Goal: Task Accomplishment & Management: Use online tool/utility

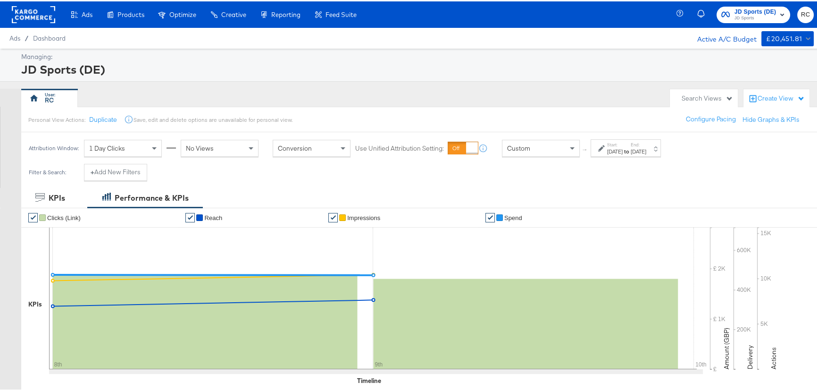
click at [742, 0] on div "JD Sports (DE) JD Sports RC" at bounding box center [751, 13] width 143 height 26
click at [744, 6] on span "JD Sports (DE)" at bounding box center [755, 11] width 42 height 10
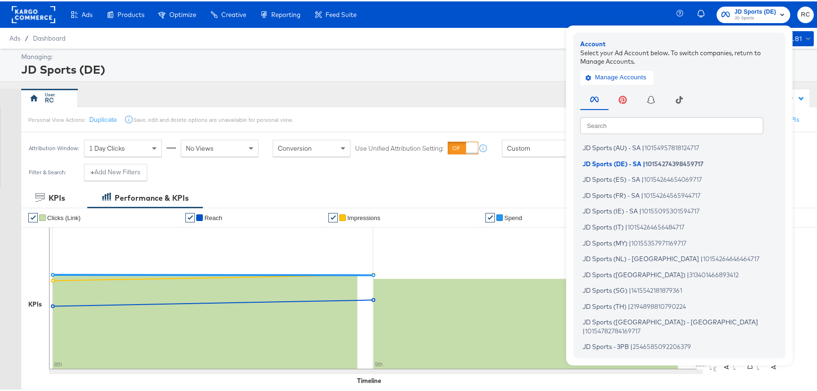
drag, startPoint x: 745, startPoint y: 10, endPoint x: 579, endPoint y: 33, distance: 167.1
click at [745, 10] on span "JD Sports (DE)" at bounding box center [755, 11] width 42 height 10
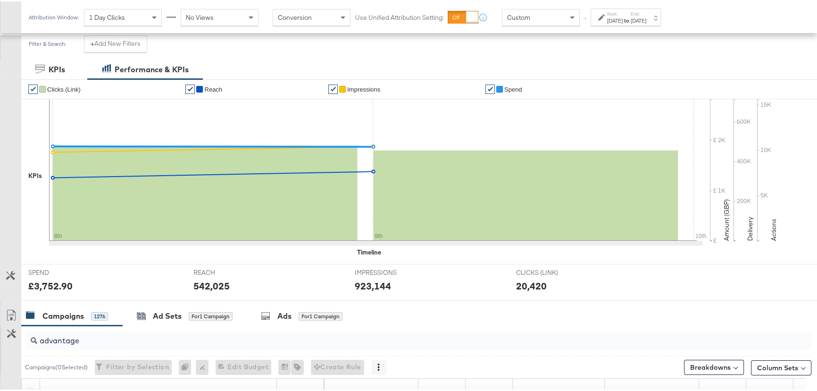
scroll to position [257, 0]
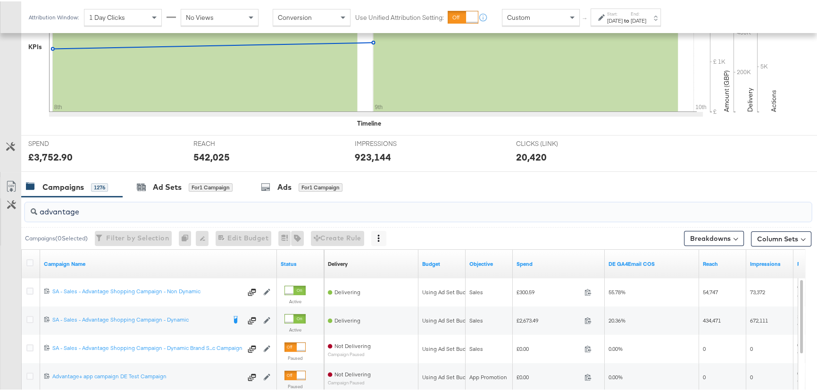
drag, startPoint x: 87, startPoint y: 212, endPoint x: 0, endPoint y: 211, distance: 86.8
click at [0, 211] on div "advantage Campaigns ( 0 Selected) Filter by Selection Filter 0 campaigns 0 Rena…" at bounding box center [405, 362] width 811 height 335
click at [92, 212] on input "advantage" at bounding box center [388, 206] width 703 height 18
click at [109, 212] on input "advantage" at bounding box center [388, 206] width 703 height 18
click at [54, 213] on input "advantage" at bounding box center [388, 206] width 703 height 18
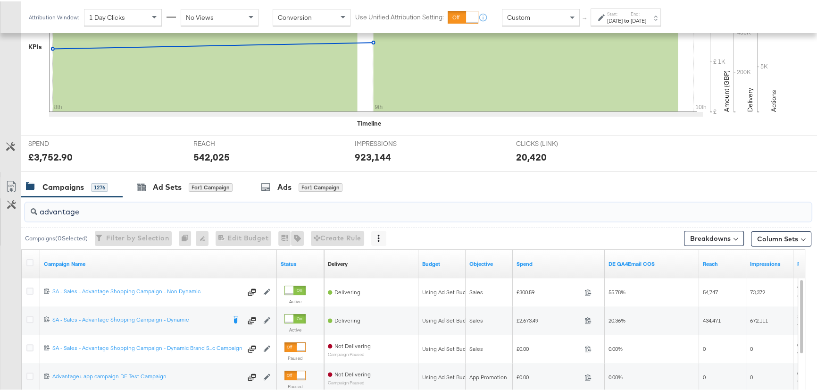
drag, startPoint x: 90, startPoint y: 213, endPoint x: 2, endPoint y: 211, distance: 87.8
click at [2, 211] on div "advantage Campaigns ( 0 Selected) Filter by Selection Filter 0 campaigns 0 Rena…" at bounding box center [405, 362] width 811 height 335
click at [65, 212] on input "advantage" at bounding box center [388, 206] width 703 height 18
click at [74, 212] on input "advantage" at bounding box center [388, 206] width 703 height 18
drag, startPoint x: 112, startPoint y: 208, endPoint x: 26, endPoint y: 208, distance: 85.9
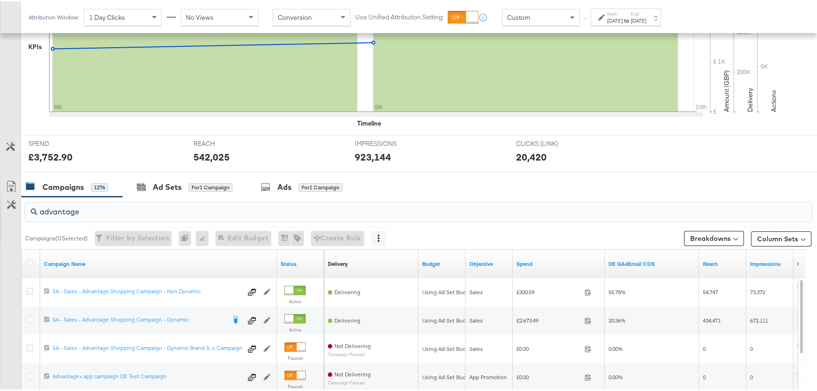
click at [26, 208] on div "advantage" at bounding box center [418, 210] width 786 height 19
click at [81, 209] on input "advantage" at bounding box center [388, 206] width 703 height 18
click at [186, 212] on input "advantage" at bounding box center [388, 206] width 703 height 18
click at [110, 207] on input "advantage" at bounding box center [388, 206] width 703 height 18
drag, startPoint x: 85, startPoint y: 212, endPoint x: 17, endPoint y: 217, distance: 68.1
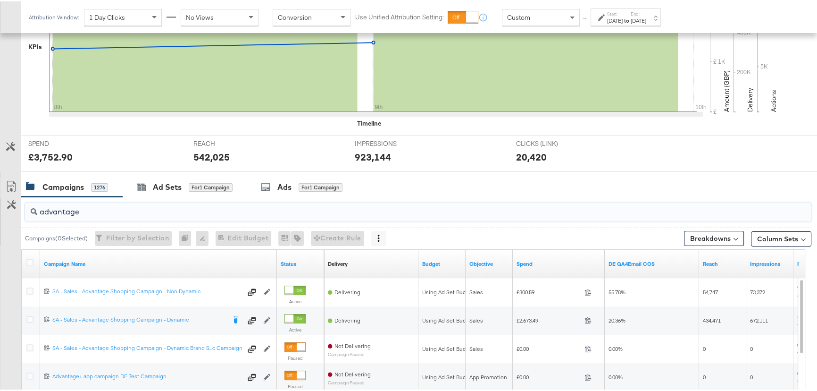
click at [17, 217] on div "advantage Campaigns ( 0 Selected) Filter by Selection Filter 0 campaigns 0 Rena…" at bounding box center [405, 362] width 811 height 335
click at [623, 13] on label "Start:" at bounding box center [615, 12] width 16 height 6
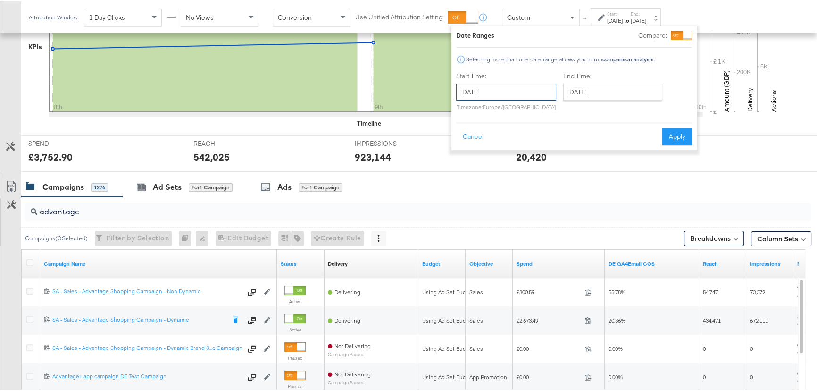
click at [533, 88] on input "August 8th 2025" at bounding box center [506, 90] width 100 height 17
click at [559, 150] on td "9" at bounding box center [563, 151] width 16 height 13
type input "[DATE]"
click at [602, 89] on input "[DATE]" at bounding box center [612, 90] width 99 height 17
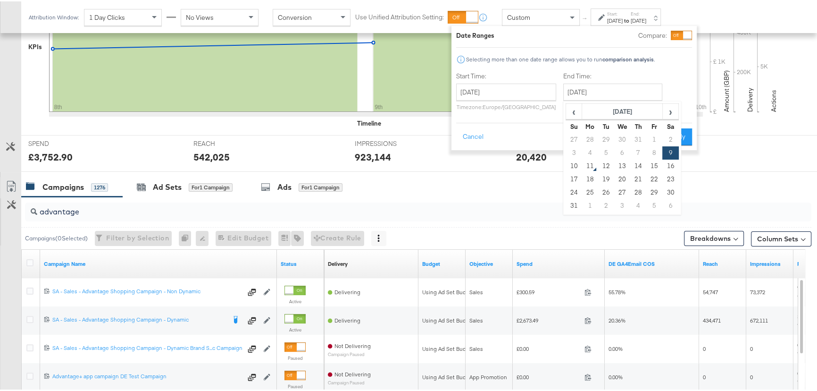
click at [571, 165] on td "10" at bounding box center [574, 164] width 16 height 13
type input "August 10th 2025"
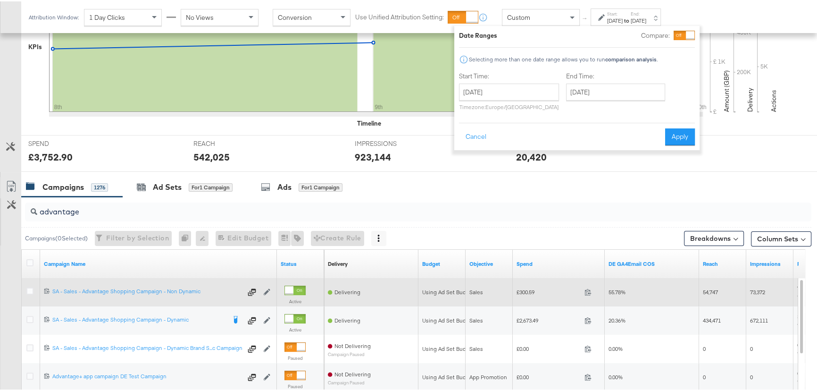
click at [670, 134] on button "Apply" at bounding box center [680, 135] width 30 height 17
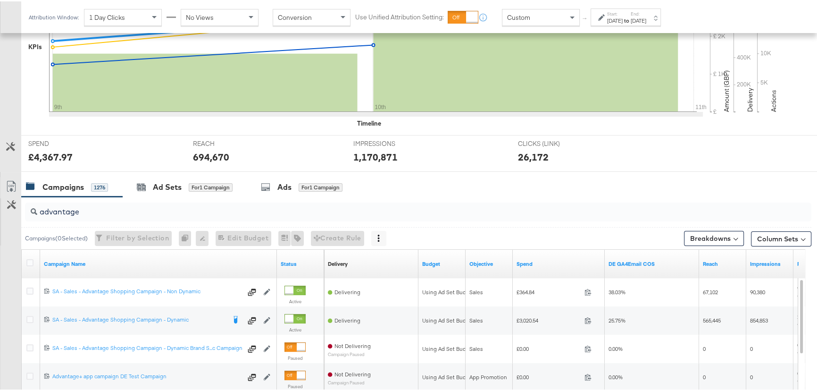
click at [65, 214] on input "advantage" at bounding box center [388, 206] width 703 height 18
drag, startPoint x: 99, startPoint y: 213, endPoint x: 0, endPoint y: 204, distance: 99.5
click at [0, 204] on div "advantage Campaigns ( 0 Selected) Filter by Selection Filter 0 campaigns 0 Rena…" at bounding box center [405, 362] width 811 height 335
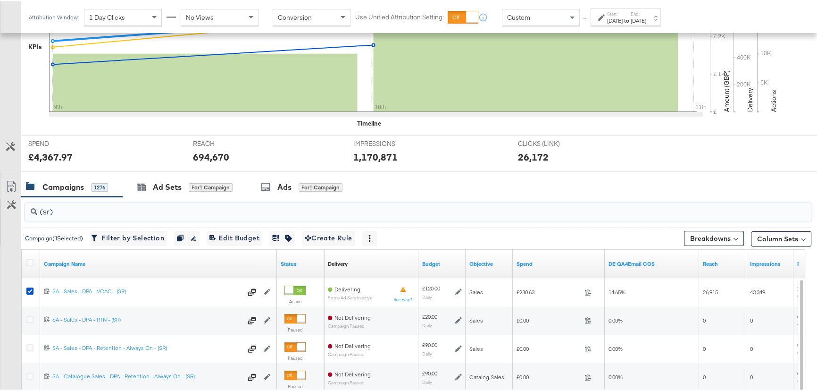
type input "(sr)"
click at [646, 17] on div "Aug 10th 2025" at bounding box center [639, 20] width 16 height 8
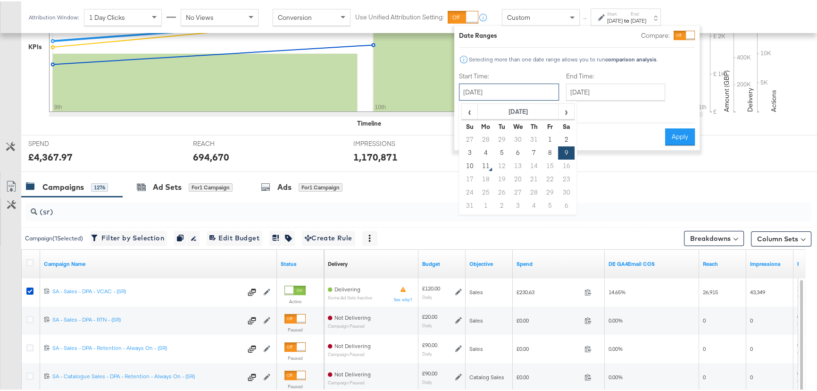
click at [543, 92] on input "[DATE]" at bounding box center [509, 90] width 100 height 17
click at [470, 163] on td "10" at bounding box center [470, 164] width 16 height 13
type input "August 10th 2025"
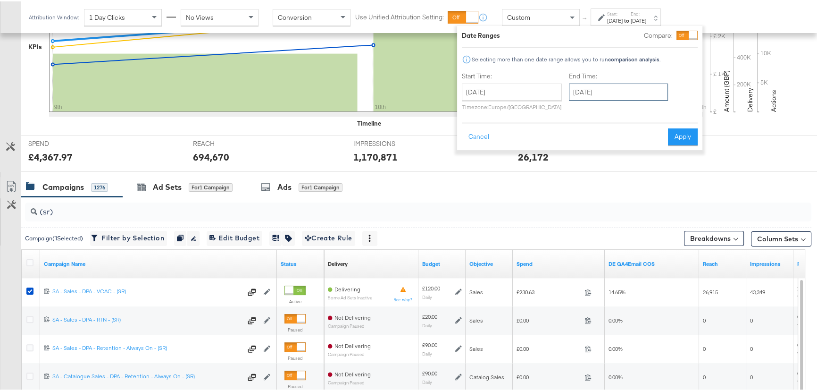
click at [634, 91] on input "August 10th 2025" at bounding box center [618, 90] width 99 height 17
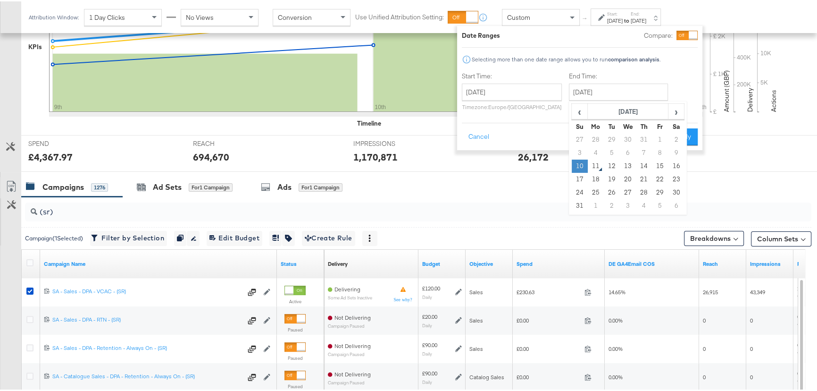
click at [578, 165] on td "10" at bounding box center [580, 164] width 16 height 13
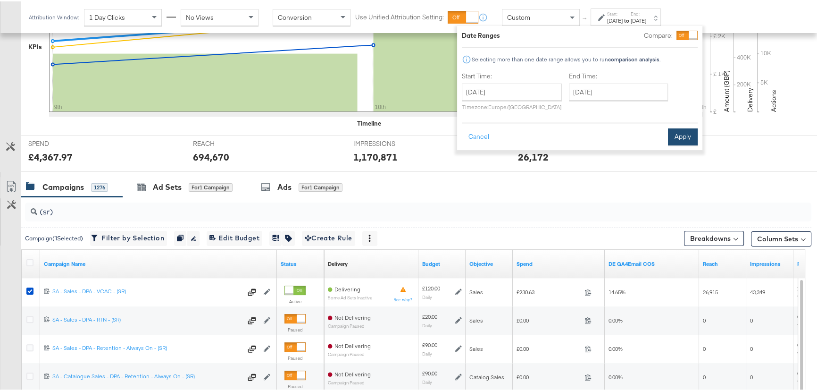
click at [681, 130] on button "Apply" at bounding box center [683, 135] width 30 height 17
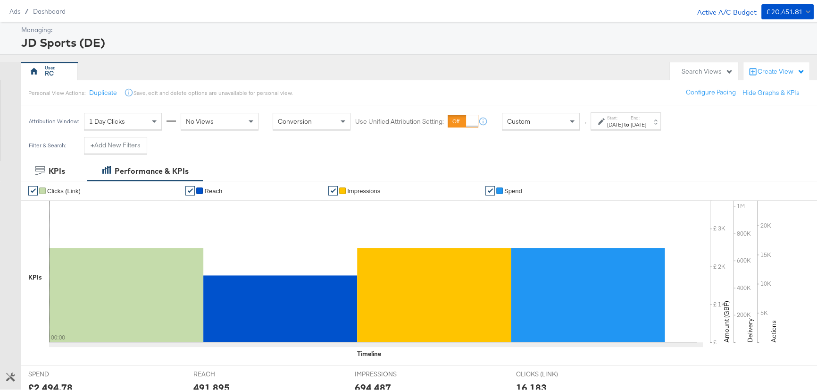
scroll to position [0, 0]
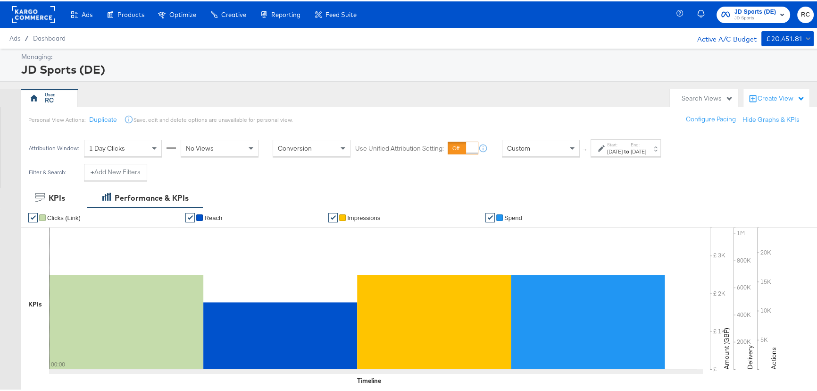
click at [761, 4] on div "JD Sports (DE) JD Sports RC" at bounding box center [751, 13] width 143 height 26
click at [764, 8] on span "JD Sports (DE)" at bounding box center [755, 11] width 42 height 10
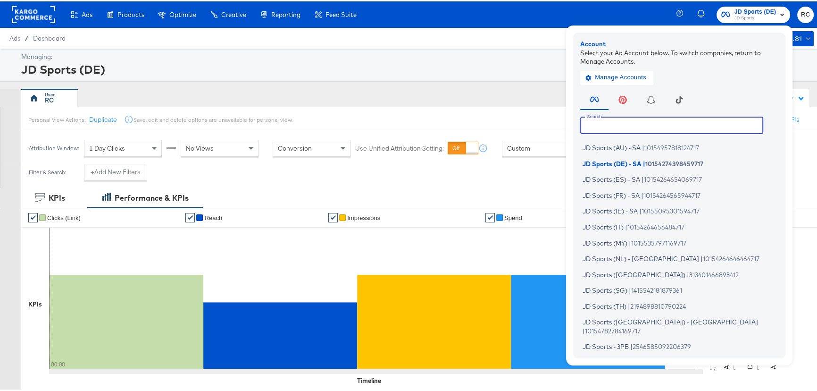
click at [660, 127] on input "text" at bounding box center [671, 123] width 183 height 17
type input "d"
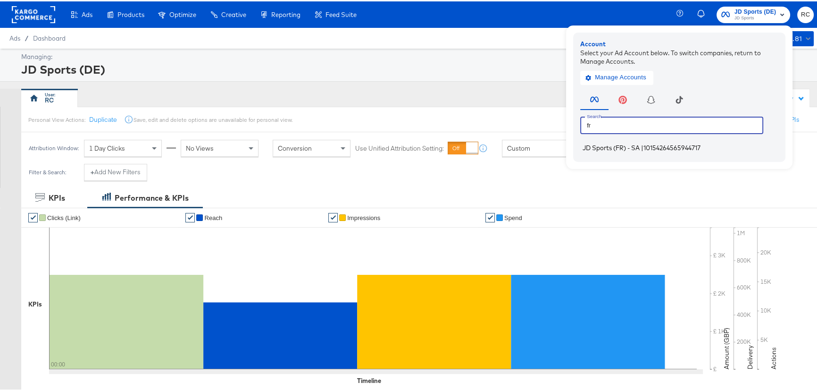
type input "fr"
click at [662, 146] on span "10154264565944717" at bounding box center [671, 146] width 57 height 8
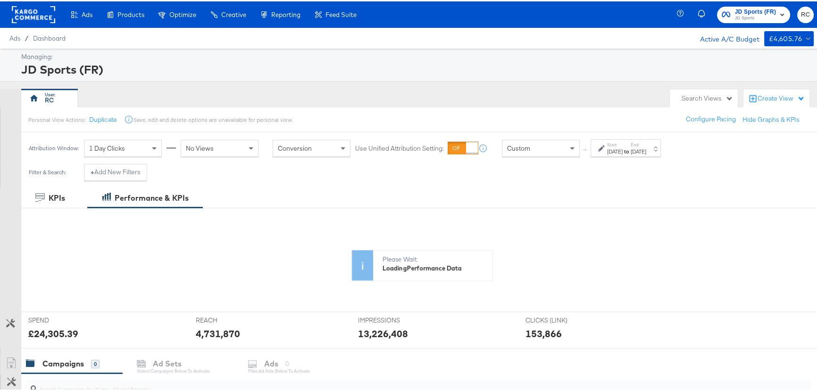
scroll to position [128, 0]
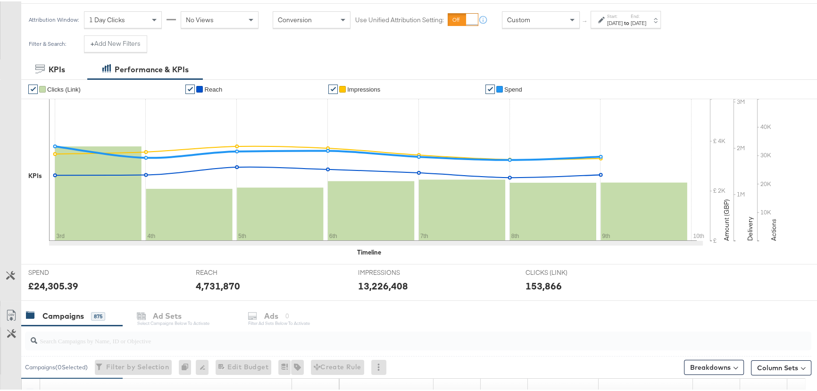
click at [646, 18] on div "[DATE]" at bounding box center [639, 22] width 16 height 8
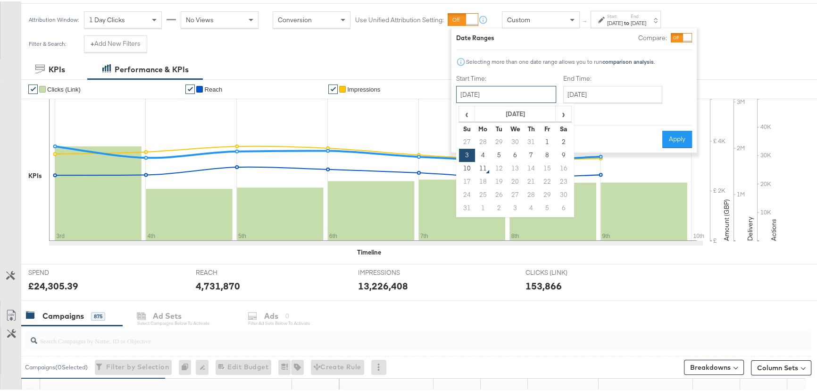
click at [530, 94] on input "August 3rd 2025" at bounding box center [506, 92] width 100 height 17
click at [468, 167] on td "10" at bounding box center [467, 166] width 16 height 13
type input "[DATE]"
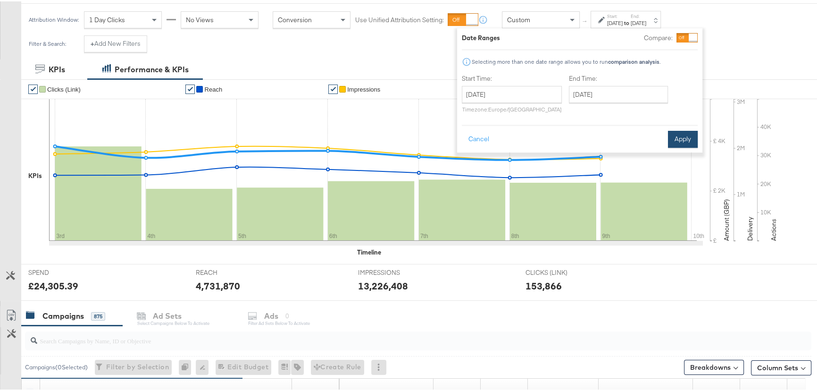
click at [684, 133] on button "Apply" at bounding box center [683, 137] width 30 height 17
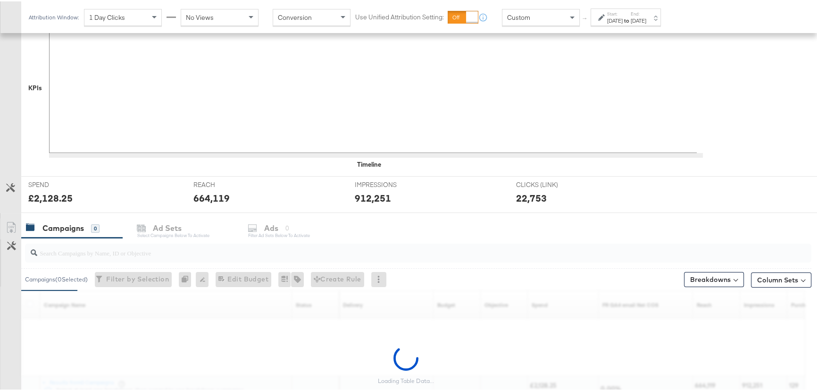
scroll to position [296, 0]
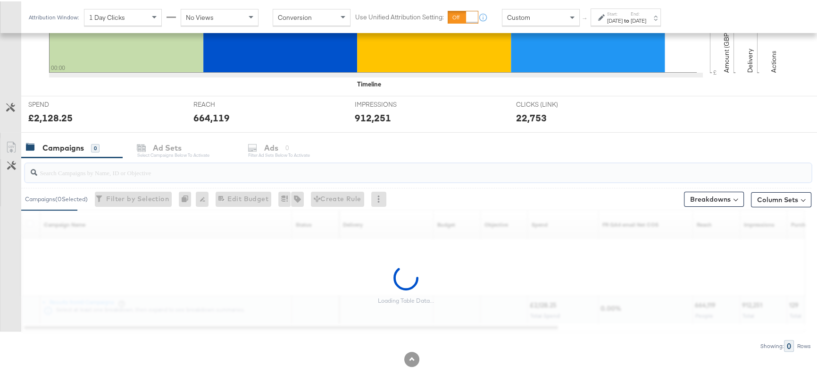
click at [89, 175] on input "search" at bounding box center [388, 167] width 703 height 18
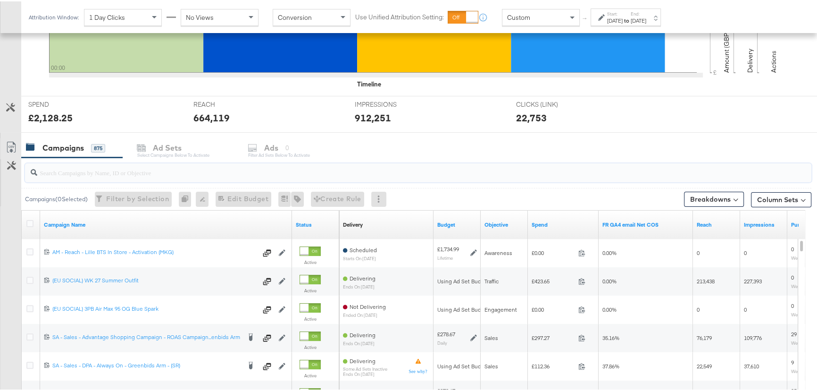
click at [71, 173] on input "search" at bounding box center [388, 167] width 703 height 18
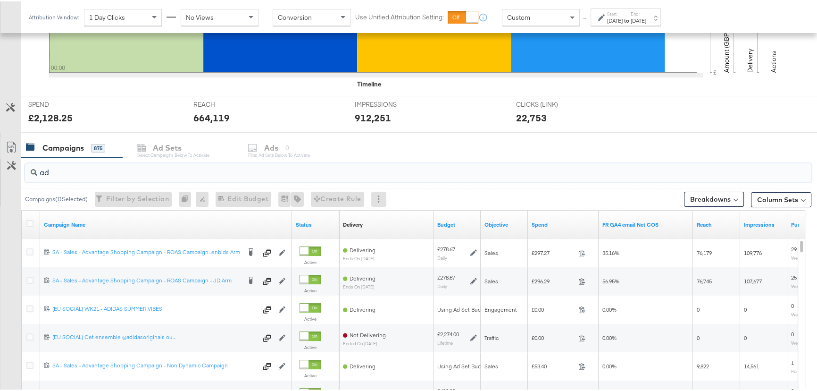
type input "a"
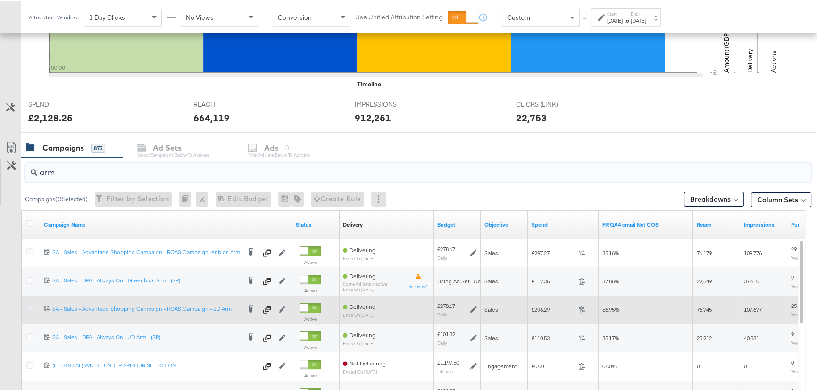
type input "arm"
click at [30, 304] on icon at bounding box center [29, 306] width 7 height 7
click at [0, 0] on input "checkbox" at bounding box center [0, 0] width 0 height 0
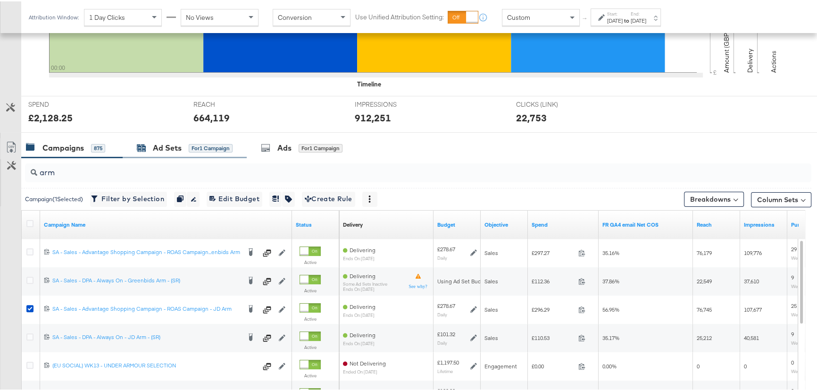
click at [164, 151] on div "Ad Sets" at bounding box center [167, 146] width 29 height 11
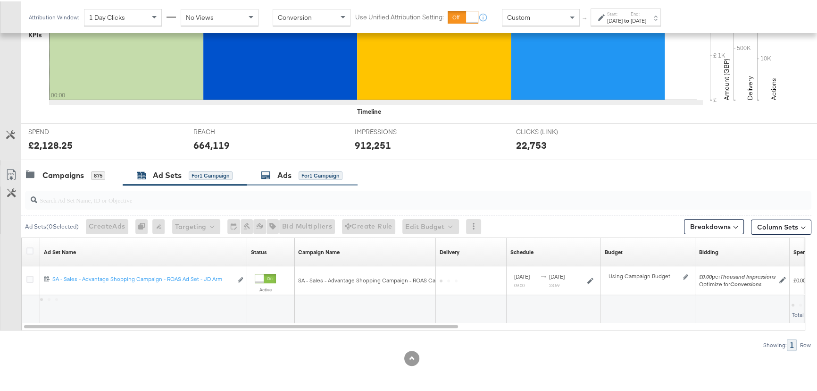
scroll to position [268, 0]
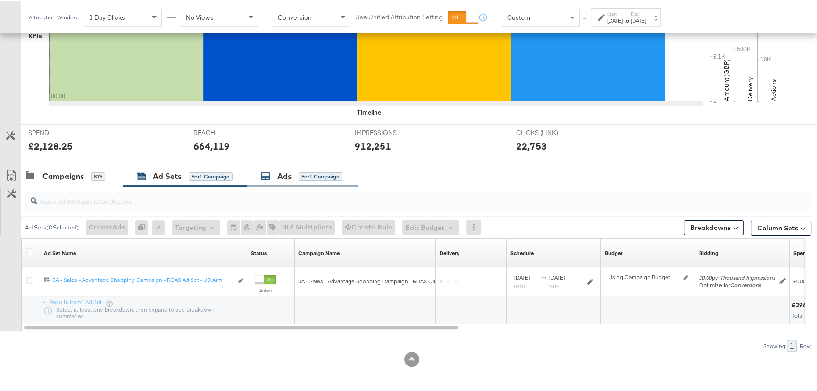
click at [277, 146] on div "664,119" at bounding box center [266, 145] width 147 height 14
click at [268, 184] on div "Ads for 1 Campaign" at bounding box center [302, 175] width 111 height 20
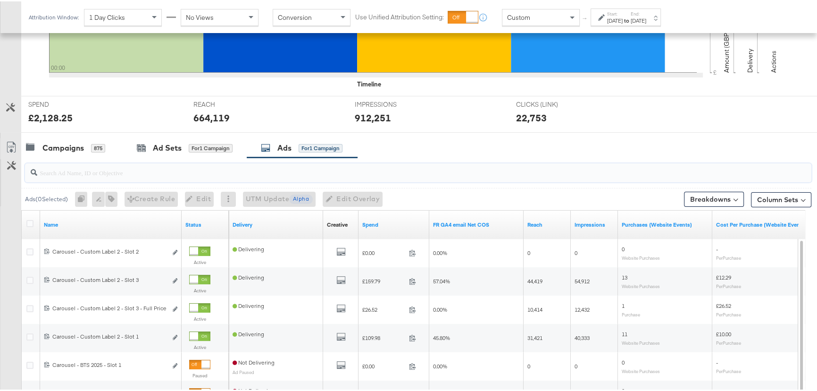
click at [58, 174] on input "search" at bounding box center [388, 167] width 703 height 18
drag, startPoint x: 60, startPoint y: 147, endPoint x: 72, endPoint y: 153, distance: 13.5
click at [61, 147] on div "Campaigns" at bounding box center [63, 146] width 42 height 11
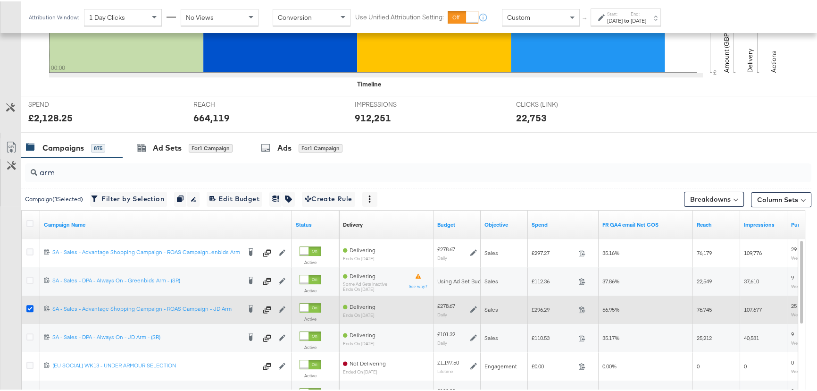
click at [27, 305] on icon at bounding box center [29, 306] width 7 height 7
click at [0, 0] on input "checkbox" at bounding box center [0, 0] width 0 height 0
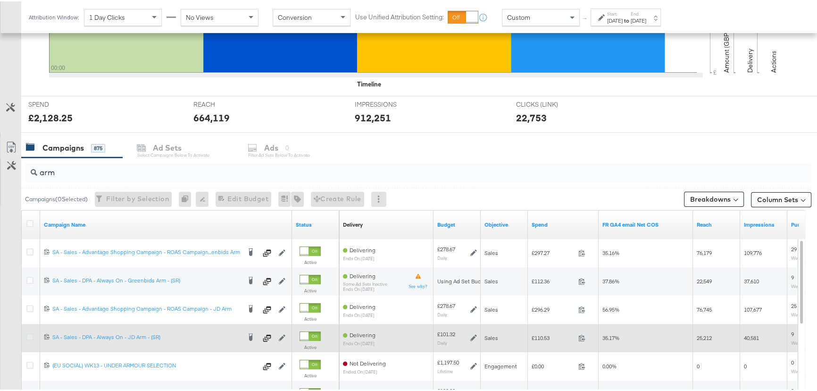
click at [30, 335] on icon at bounding box center [29, 335] width 7 height 7
click at [0, 0] on input "checkbox" at bounding box center [0, 0] width 0 height 0
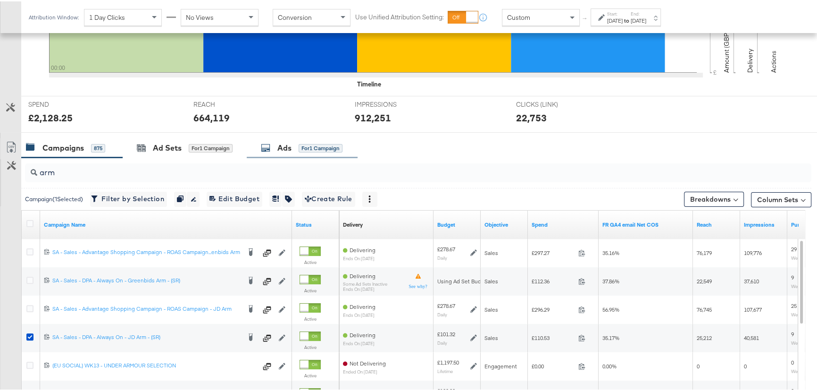
click at [293, 150] on div "Ads for 1 Campaign" at bounding box center [302, 146] width 82 height 11
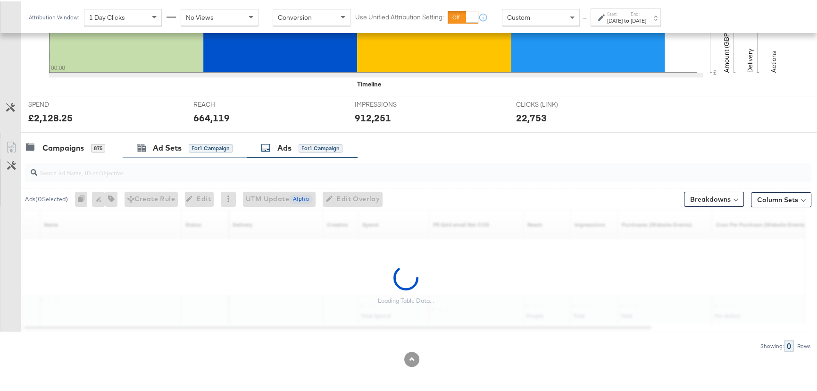
click at [170, 139] on div "Ad Sets for 1 Campaign" at bounding box center [185, 146] width 124 height 20
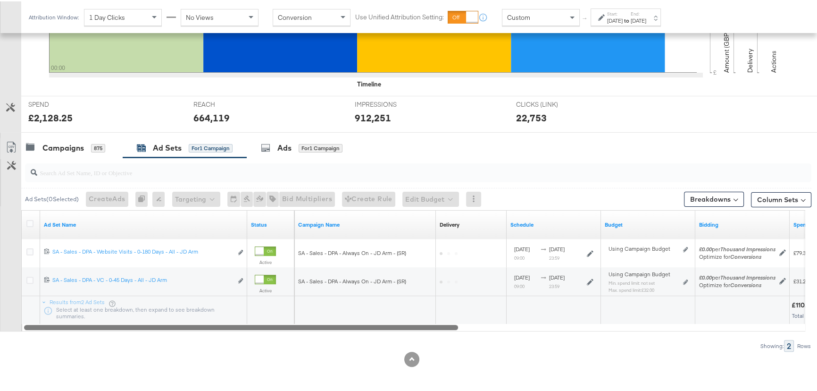
drag, startPoint x: 382, startPoint y: 327, endPoint x: 326, endPoint y: 346, distance: 59.2
click at [326, 346] on div "Ad Sets ( 0 Selected) Create Ads At least one ad set must be selected 0 Rename …" at bounding box center [405, 253] width 811 height 194
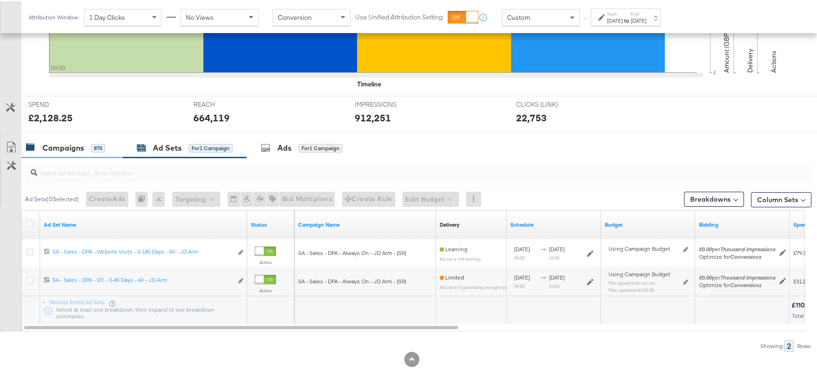
click at [35, 153] on div "Campaigns 875" at bounding box center [71, 146] width 101 height 20
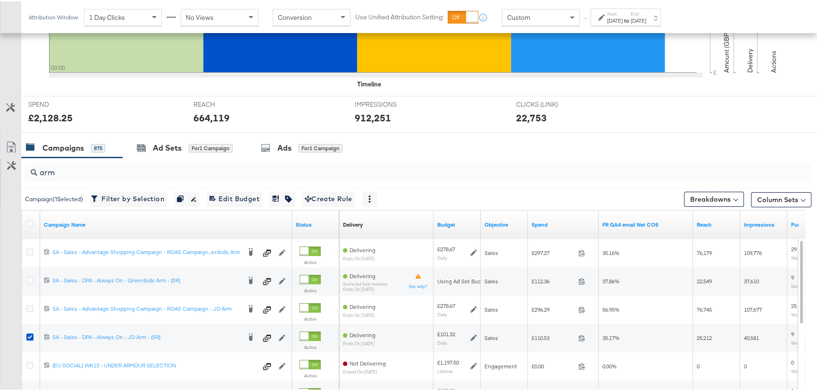
click at [71, 151] on div "Campaigns 875" at bounding box center [71, 146] width 101 height 20
drag, startPoint x: 60, startPoint y: 171, endPoint x: 3, endPoint y: 170, distance: 56.6
click at [3, 170] on div "arm Campaign ( 1 Selected) Filter by Selection Filter 1 campaign Duplicate 1 ca…" at bounding box center [405, 323] width 811 height 335
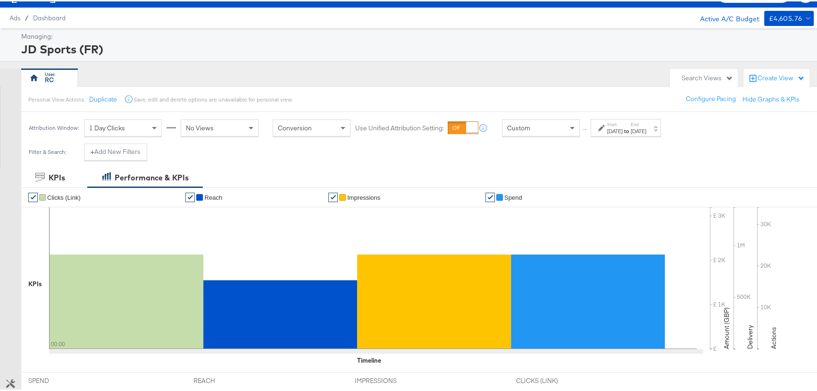
scroll to position [0, 0]
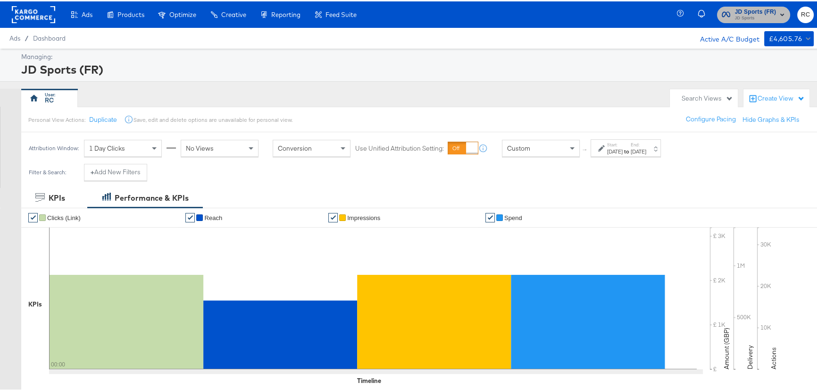
click at [769, 11] on span "JD Sports (FR) JD Sports" at bounding box center [754, 13] width 64 height 15
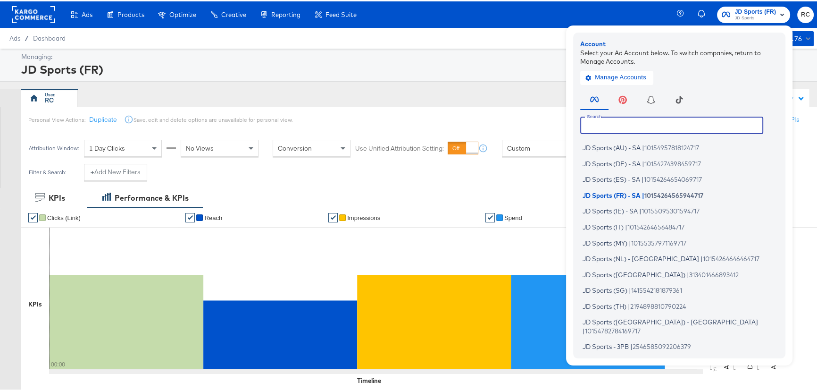
click at [686, 123] on input "text" at bounding box center [671, 123] width 183 height 17
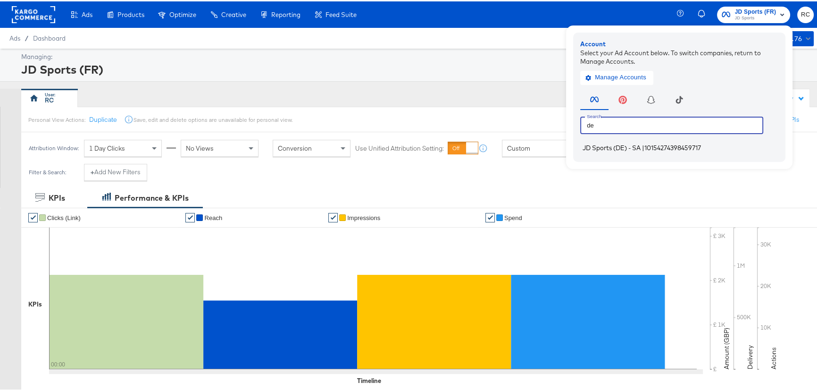
type input "de"
click at [642, 142] on span "|" at bounding box center [643, 146] width 2 height 8
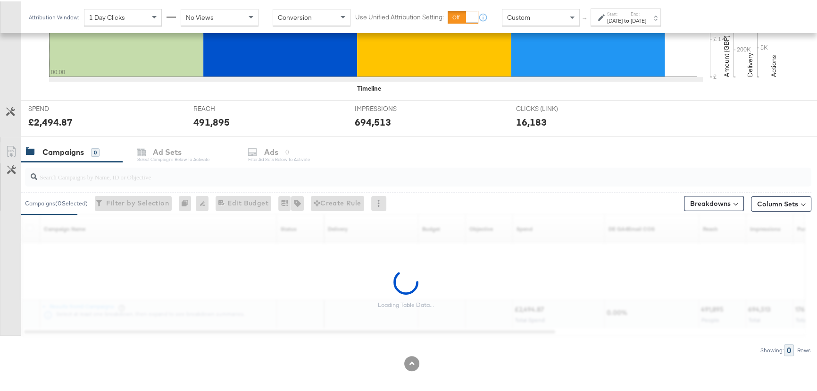
scroll to position [296, 0]
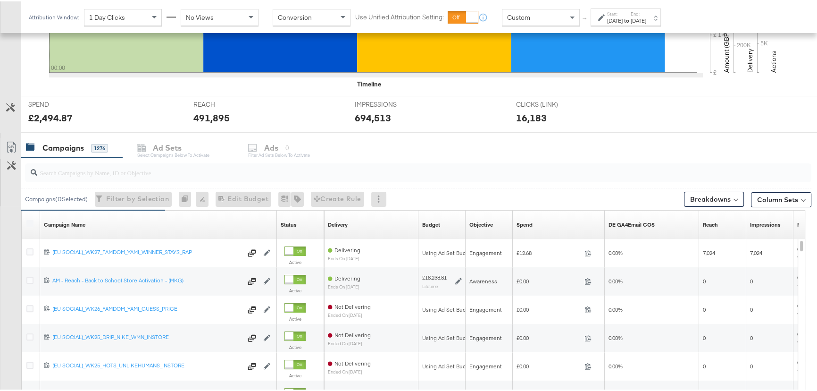
click at [114, 170] on input "search" at bounding box center [388, 167] width 703 height 18
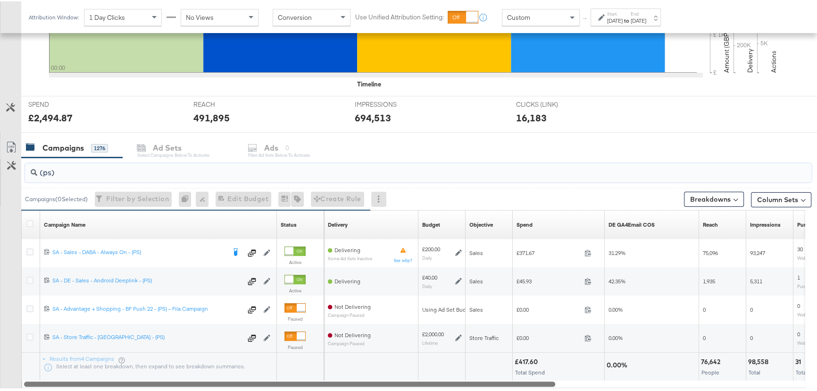
type input "(ps)"
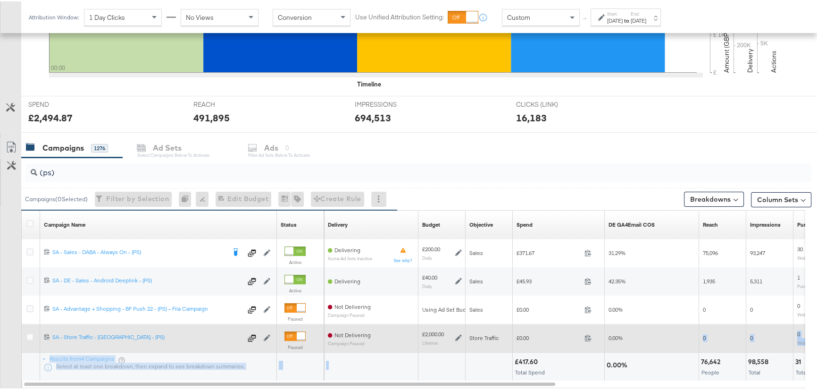
drag, startPoint x: 388, startPoint y: 354, endPoint x: 703, endPoint y: 348, distance: 315.2
click at [703, 348] on div "Campaign Name Sorting Unavailable Status Sorting Unavailable Delivery Sorting U…" at bounding box center [414, 294] width 784 height 170
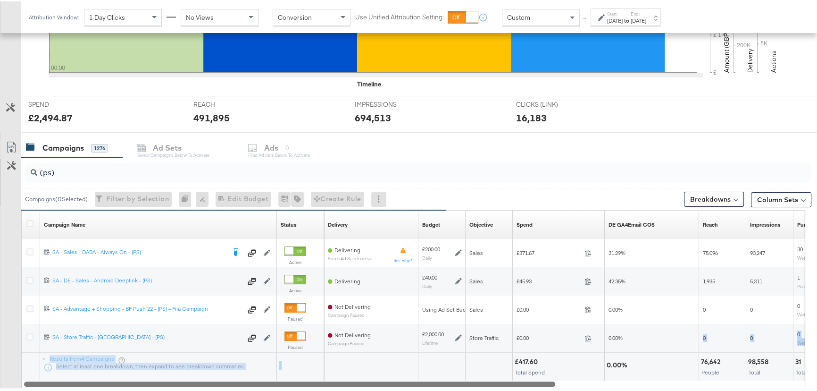
drag, startPoint x: 471, startPoint y: 379, endPoint x: 396, endPoint y: 387, distance: 75.4
click at [396, 387] on div "(ps) Campaigns ( 0 Selected) Filter by Selection Filter 0 campaigns 0 Rename 0 …" at bounding box center [405, 281] width 811 height 250
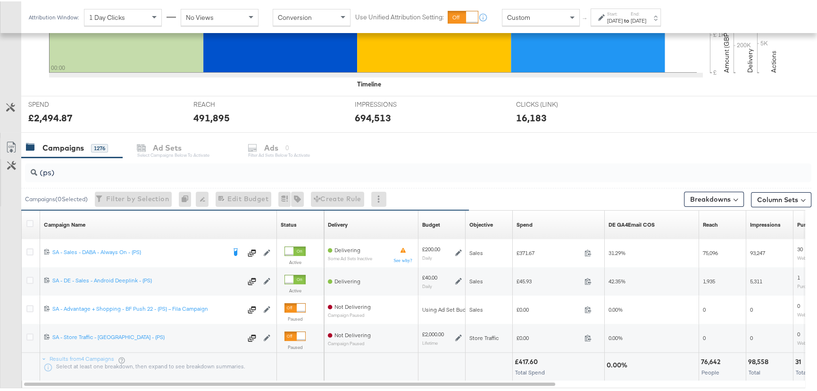
click at [438, 137] on div "Campaigns 1276 Ad Sets Select Campaigns below to activate Ads 0 Filter Ad Sets …" at bounding box center [422, 146] width 802 height 20
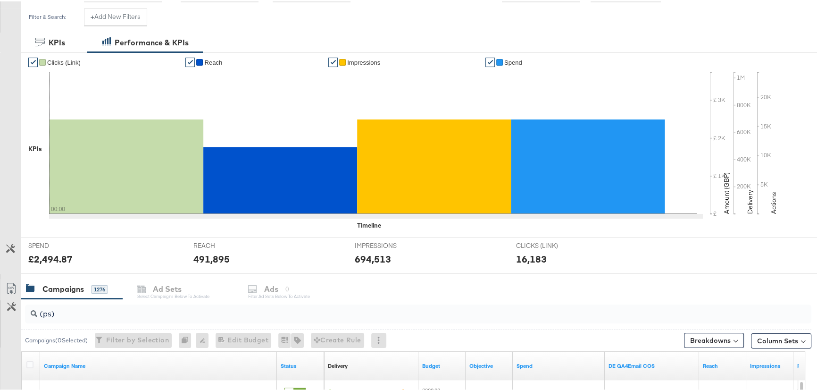
scroll to position [39, 0]
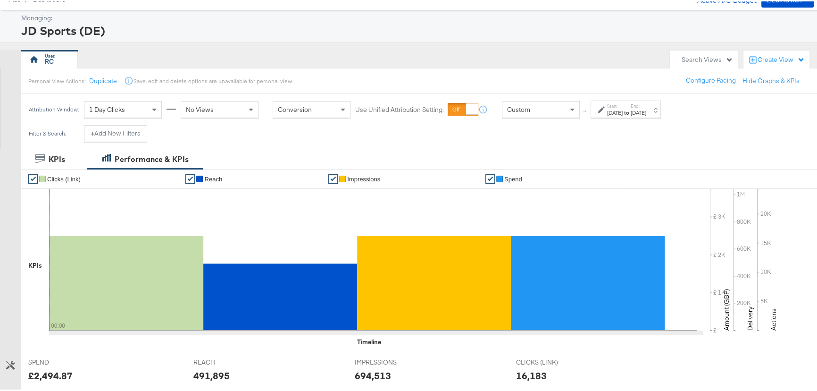
click at [623, 104] on label "Start:" at bounding box center [615, 104] width 16 height 6
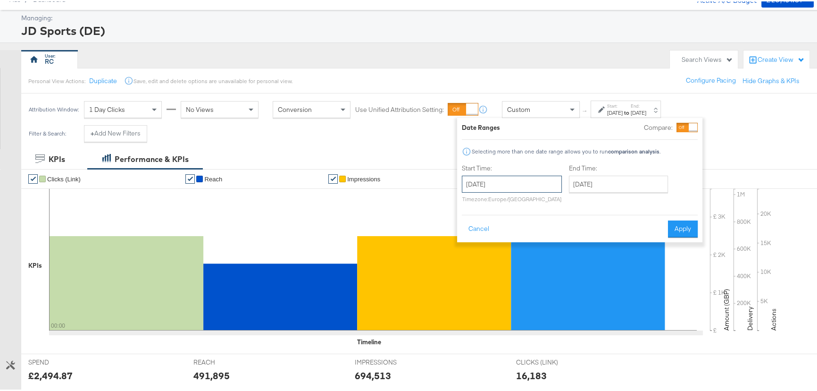
click at [521, 183] on input "[DATE]" at bounding box center [512, 182] width 100 height 17
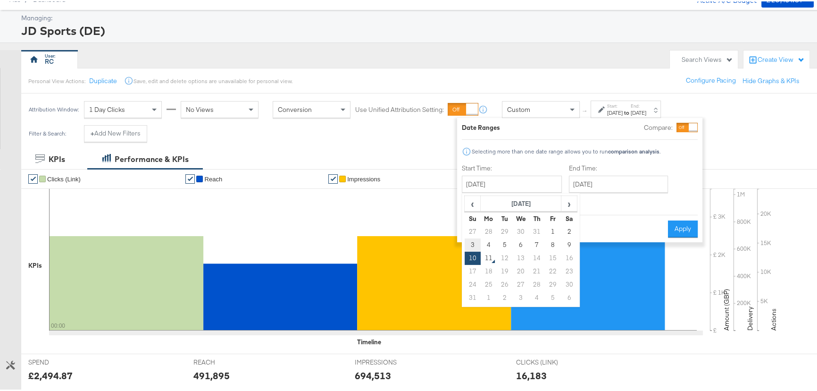
click at [471, 241] on td "3" at bounding box center [473, 243] width 16 height 13
type input "August 3rd 2025"
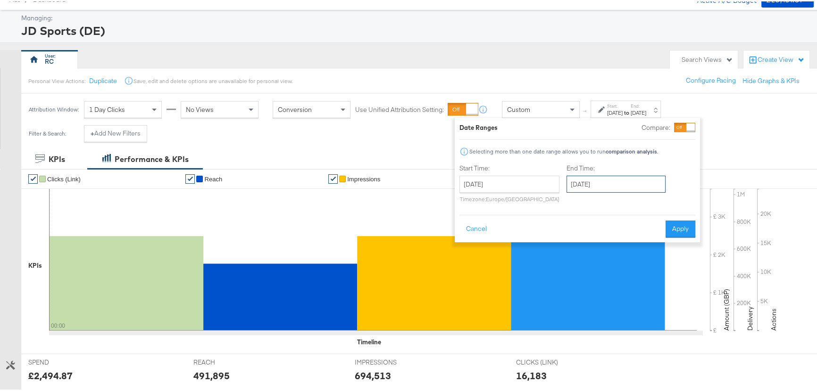
click at [634, 182] on input "[DATE]" at bounding box center [616, 182] width 99 height 17
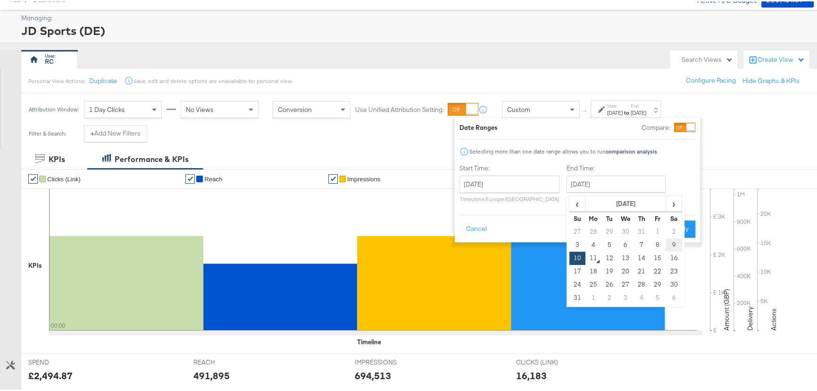
click at [667, 244] on td "9" at bounding box center [674, 243] width 16 height 13
type input "[DATE]"
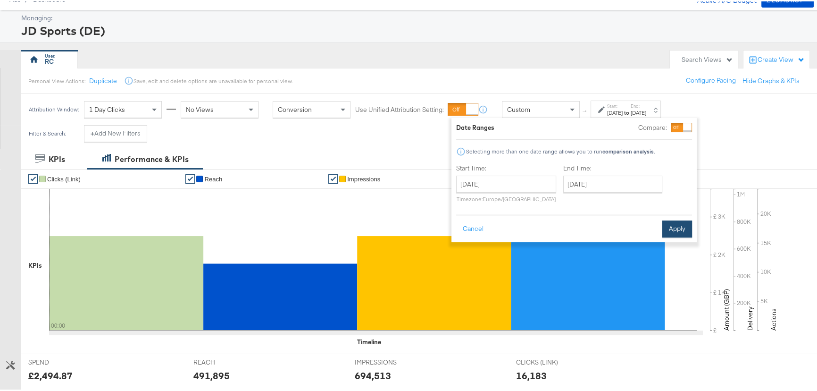
click at [680, 220] on button "Apply" at bounding box center [677, 227] width 30 height 17
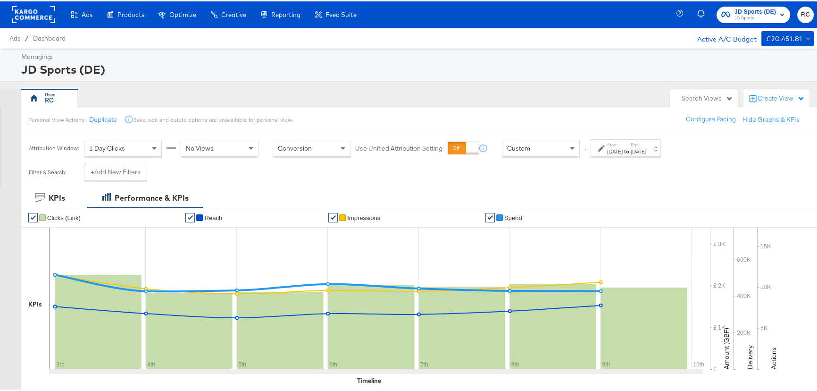
scroll to position [0, 0]
click at [755, 20] on span "JD Sports" at bounding box center [755, 17] width 42 height 8
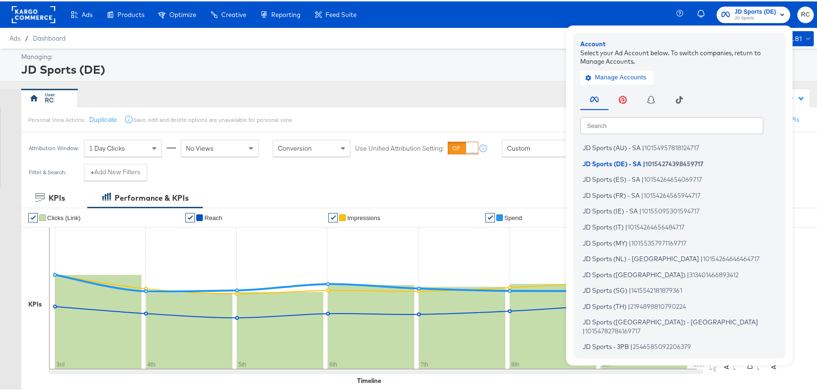
click at [607, 9] on div "Ads Products Optimize Creative Reporting Feed Suite JD Sports (DE) JD Sports Ac…" at bounding box center [411, 13] width 823 height 26
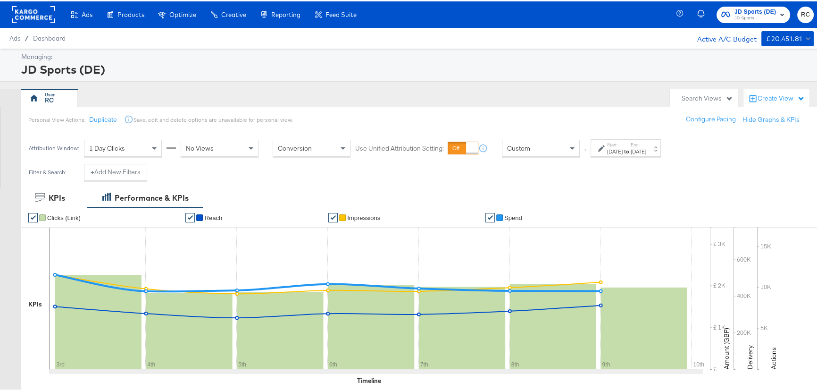
click at [646, 147] on div "[DATE]" at bounding box center [639, 150] width 16 height 8
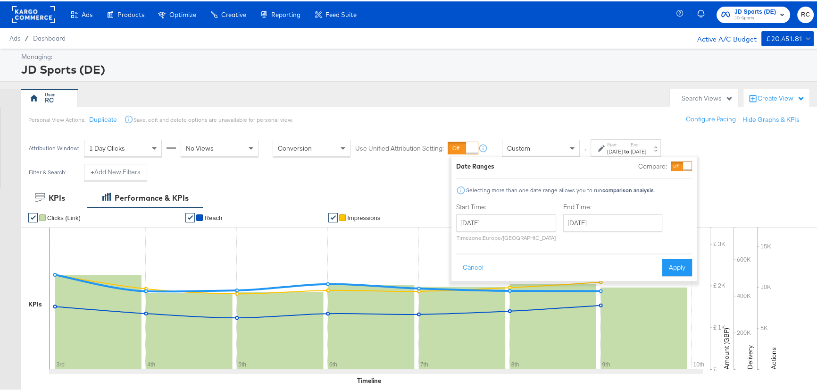
click at [684, 161] on div at bounding box center [687, 164] width 8 height 8
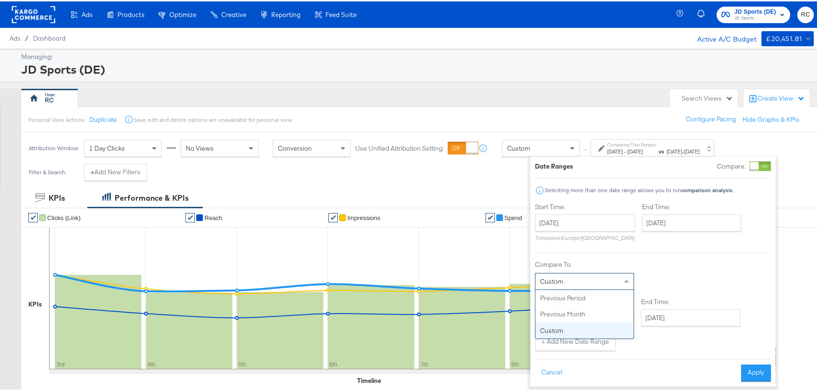
click at [582, 283] on div "Custom" at bounding box center [584, 280] width 98 height 16
type input "July 28th 2025"
type input "August 2nd 2025"
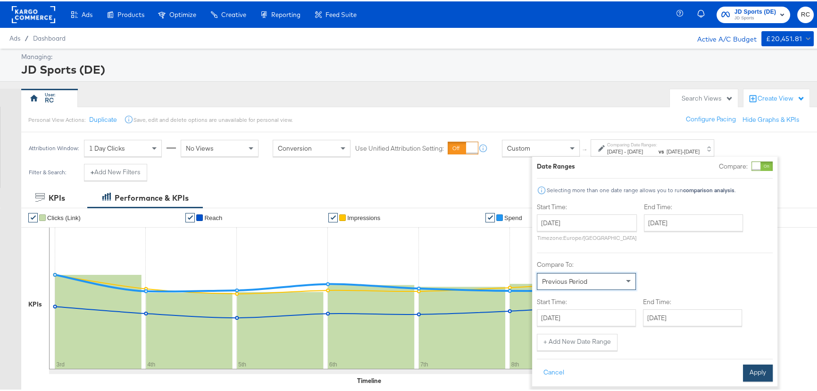
click at [751, 367] on button "Apply" at bounding box center [758, 371] width 30 height 17
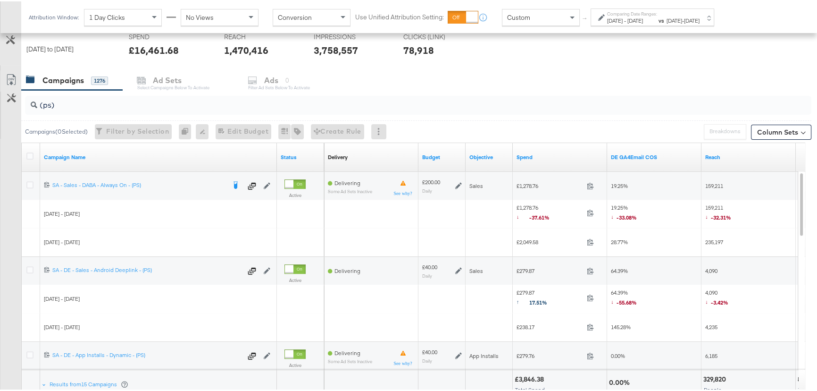
scroll to position [376, 0]
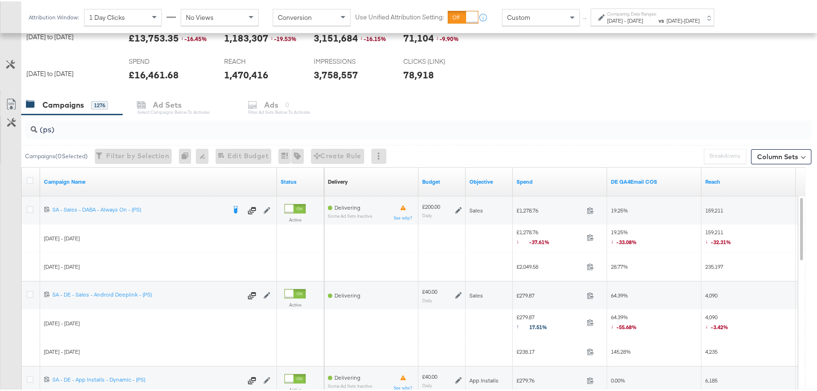
click at [642, 16] on div "Aug 3rd 2025 - Aug 9th 2025" at bounding box center [632, 20] width 50 height 8
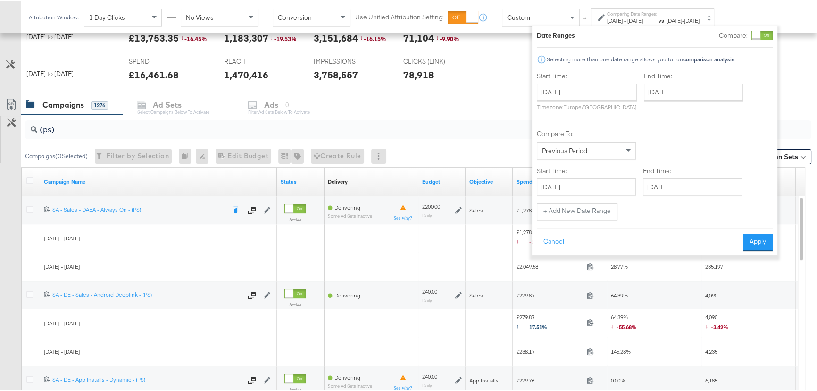
click at [761, 36] on div at bounding box center [761, 33] width 21 height 9
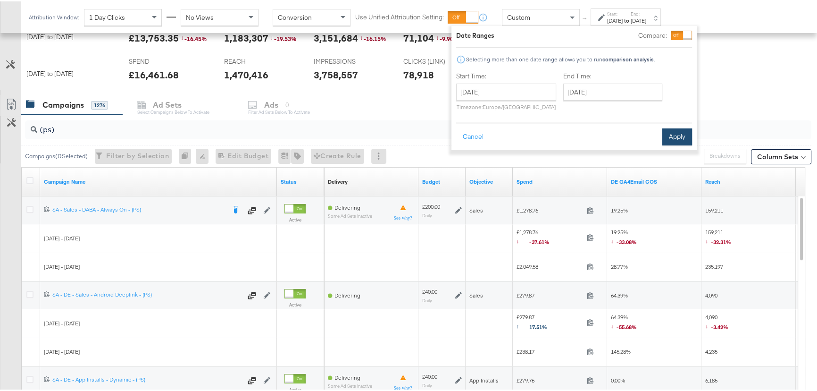
click at [678, 142] on button "Apply" at bounding box center [677, 135] width 30 height 17
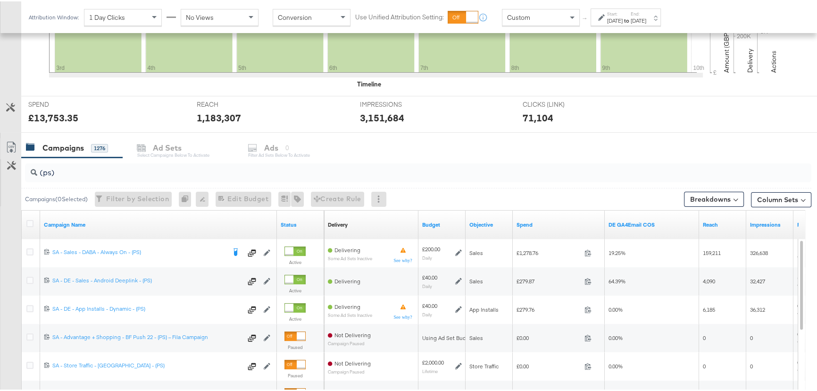
scroll to position [339, 0]
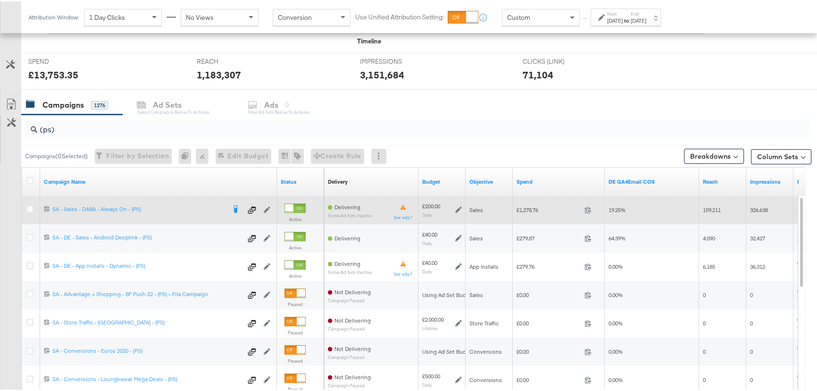
click at [30, 202] on div at bounding box center [31, 208] width 17 height 17
click at [30, 207] on icon at bounding box center [29, 207] width 7 height 7
click at [0, 0] on input "checkbox" at bounding box center [0, 0] width 0 height 0
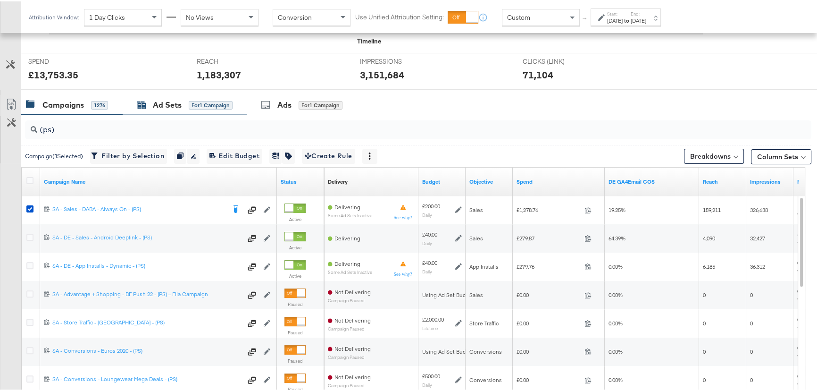
click at [191, 99] on span "for 1 Campaign" at bounding box center [211, 103] width 44 height 8
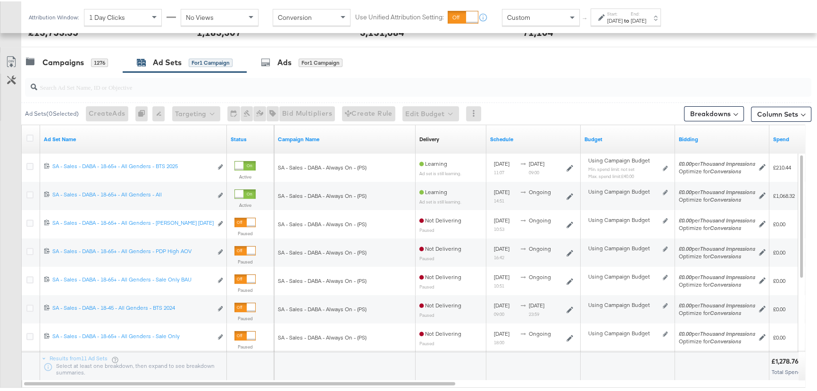
scroll to position [382, 0]
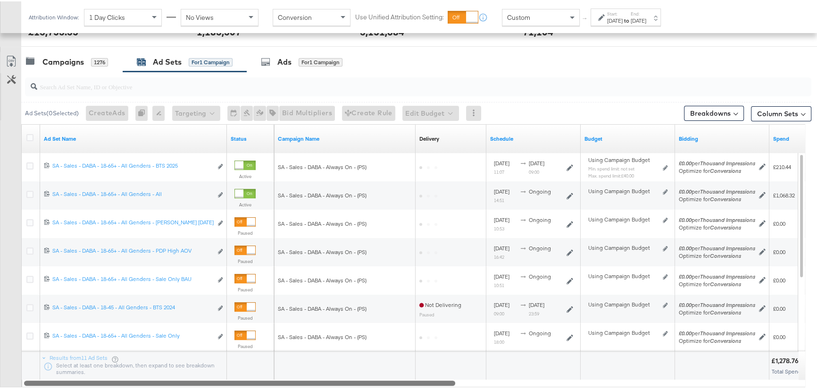
drag, startPoint x: 373, startPoint y: 380, endPoint x: 401, endPoint y: 388, distance: 29.5
click at [401, 388] on div "Ad Sets ( 0 Selected) Create Ads At least one ad set must be selected 0 Rename …" at bounding box center [405, 237] width 811 height 335
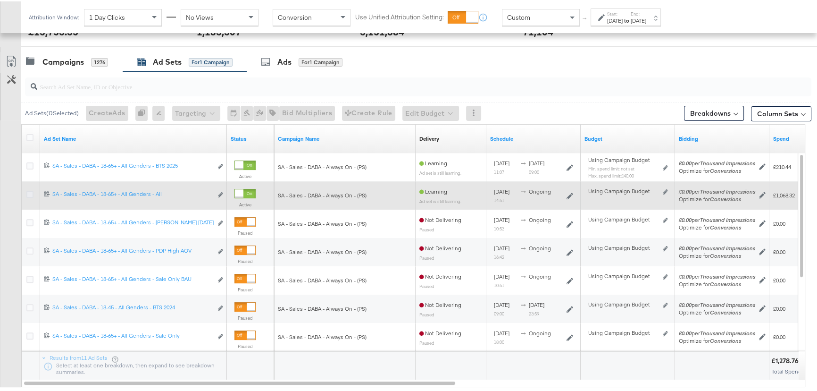
click at [28, 193] on icon at bounding box center [29, 192] width 7 height 7
click at [0, 0] on input "checkbox" at bounding box center [0, 0] width 0 height 0
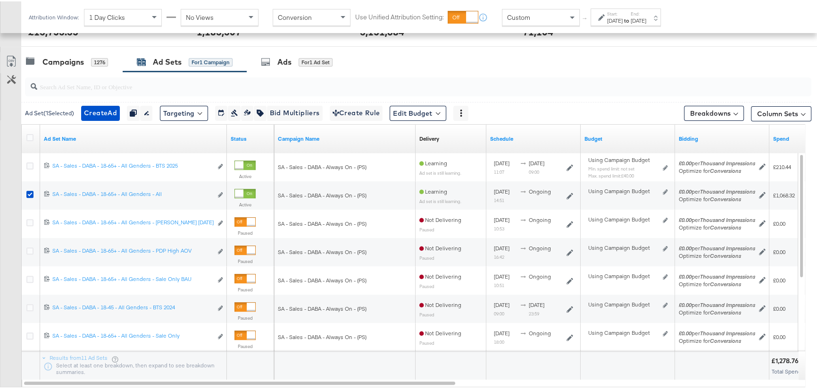
click at [175, 50] on div "Ad Sets for 1 Campaign" at bounding box center [185, 60] width 124 height 20
click at [165, 58] on div "Ad Sets" at bounding box center [167, 60] width 29 height 11
click at [265, 59] on icon at bounding box center [265, 60] width 9 height 9
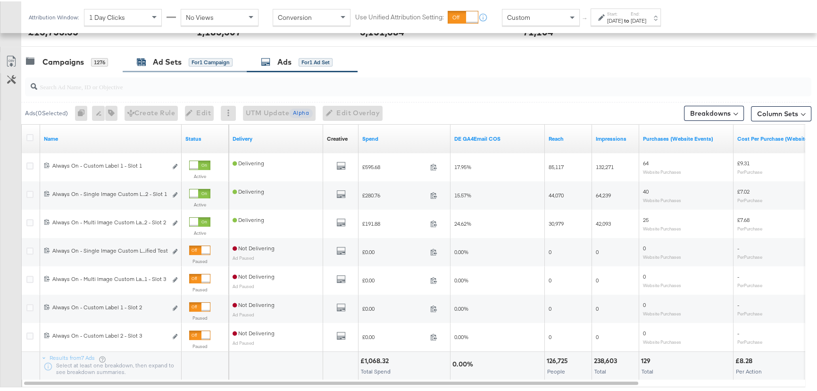
click at [166, 58] on div "Ad Sets" at bounding box center [167, 60] width 29 height 11
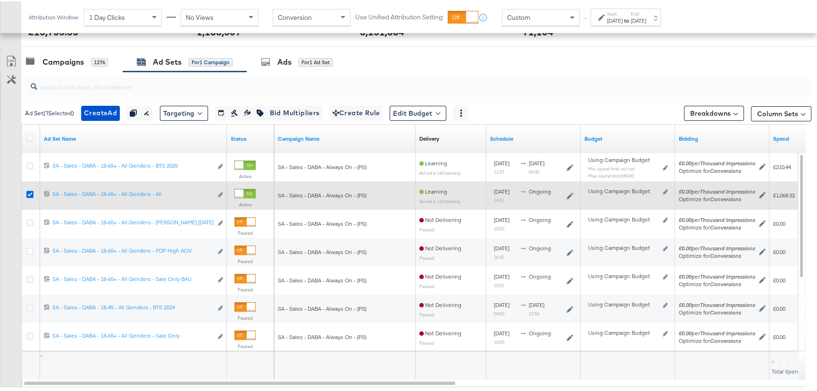
click at [26, 192] on icon at bounding box center [29, 192] width 7 height 7
click at [0, 0] on input "checkbox" at bounding box center [0, 0] width 0 height 0
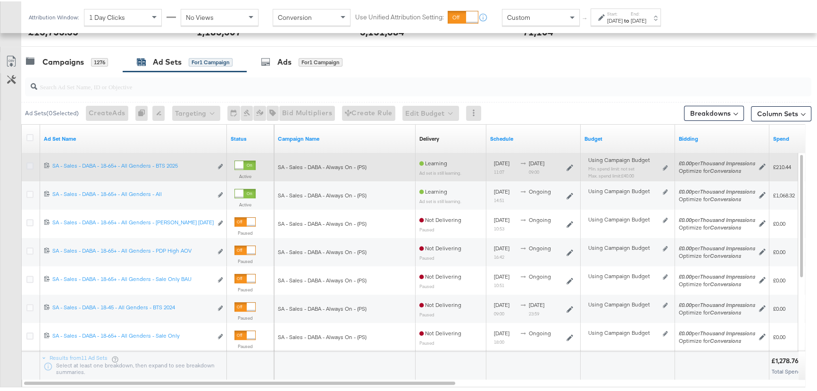
click at [28, 163] on icon at bounding box center [29, 164] width 7 height 7
click at [0, 0] on input "checkbox" at bounding box center [0, 0] width 0 height 0
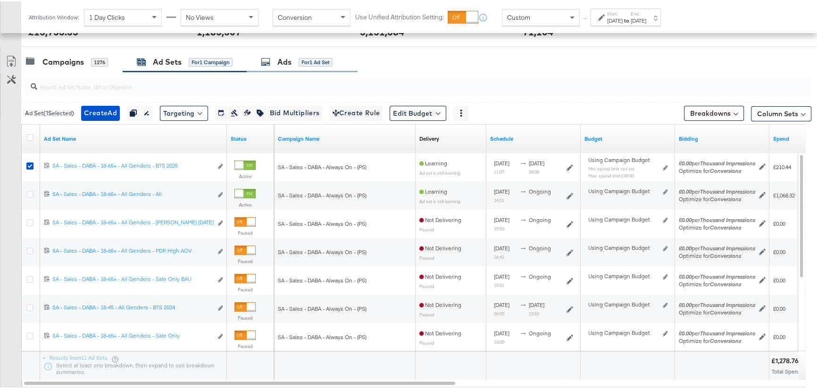
click at [270, 56] on icon at bounding box center [265, 60] width 9 height 9
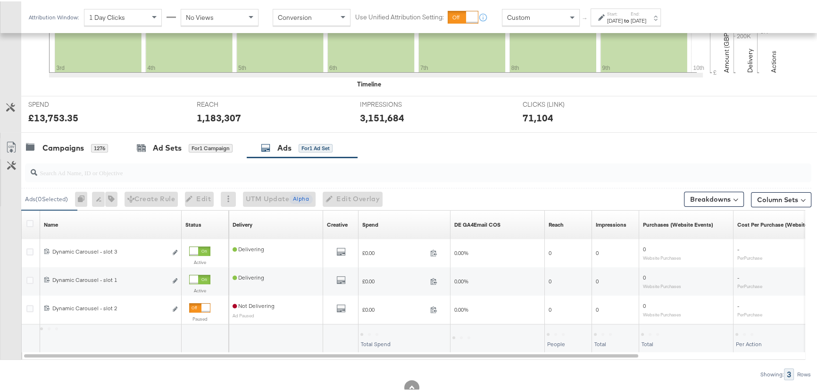
scroll to position [325, 0]
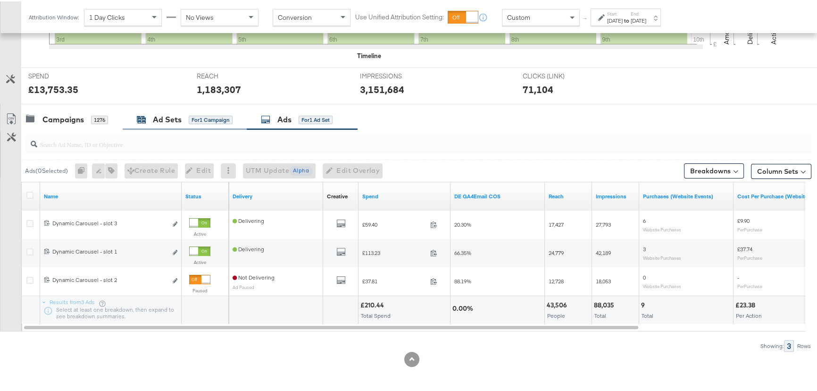
click at [176, 114] on div "Ad Sets" at bounding box center [167, 118] width 29 height 11
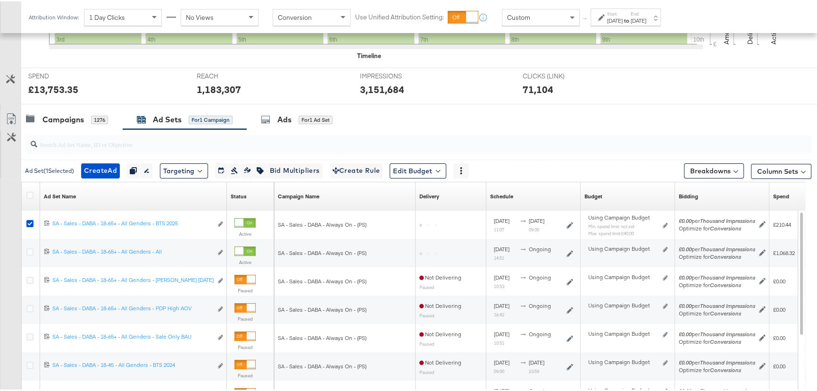
scroll to position [382, 0]
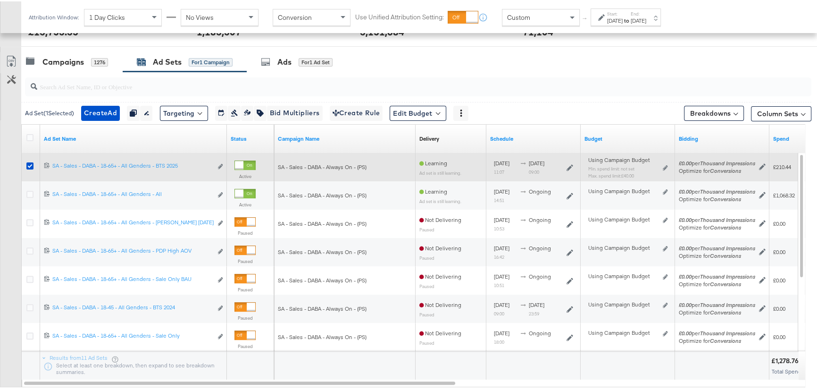
drag, startPoint x: 30, startPoint y: 163, endPoint x: 51, endPoint y: 163, distance: 21.7
click at [30, 163] on icon at bounding box center [29, 164] width 7 height 7
click at [0, 0] on input "checkbox" at bounding box center [0, 0] width 0 height 0
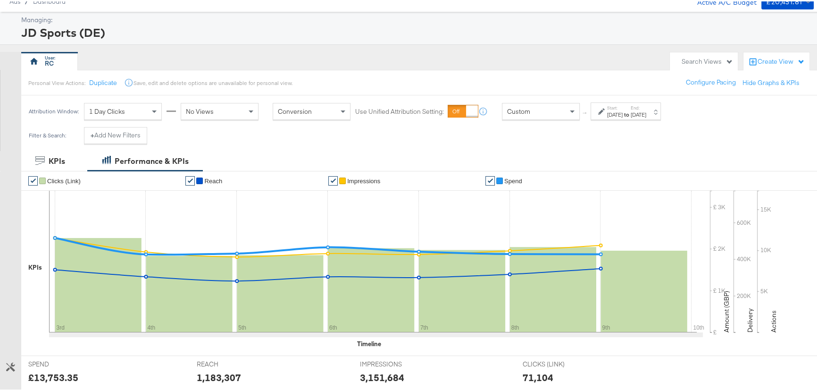
scroll to position [0, 0]
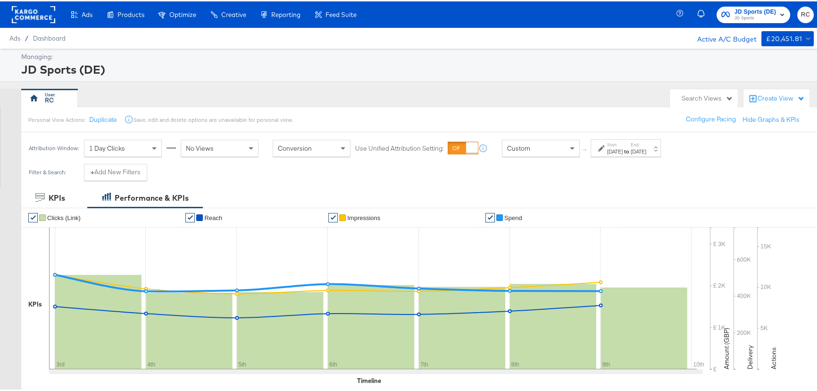
click at [743, 16] on span "JD Sports" at bounding box center [755, 17] width 42 height 8
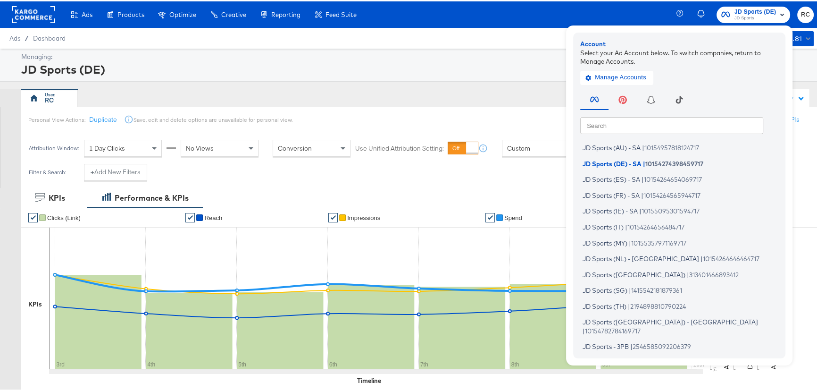
click at [648, 121] on input "text" at bounding box center [671, 123] width 183 height 17
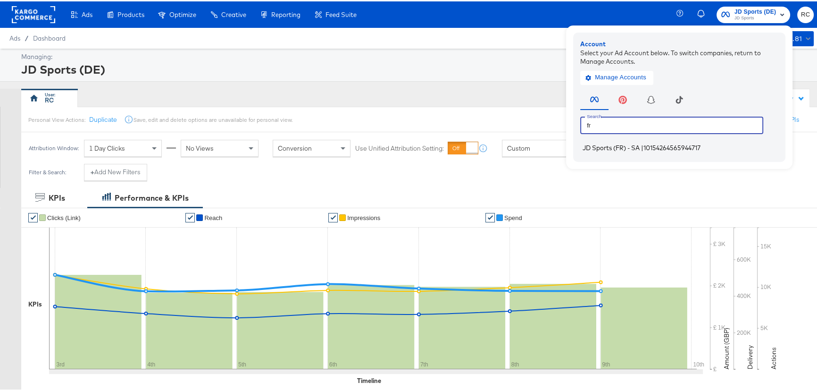
type input "fr"
click at [618, 143] on span "JD Sports (FR) - SA" at bounding box center [611, 146] width 57 height 8
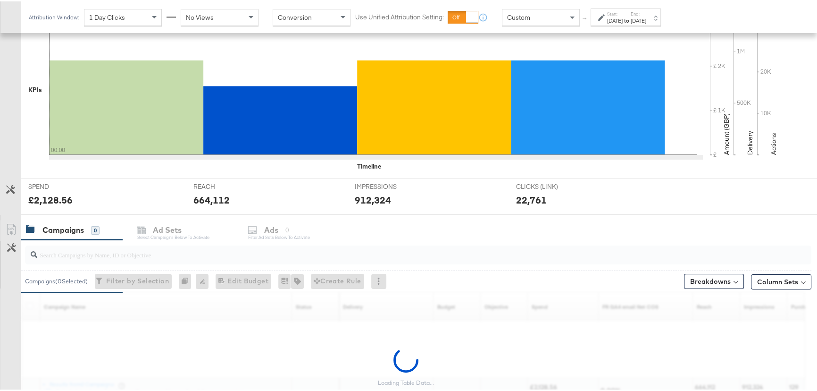
scroll to position [296, 0]
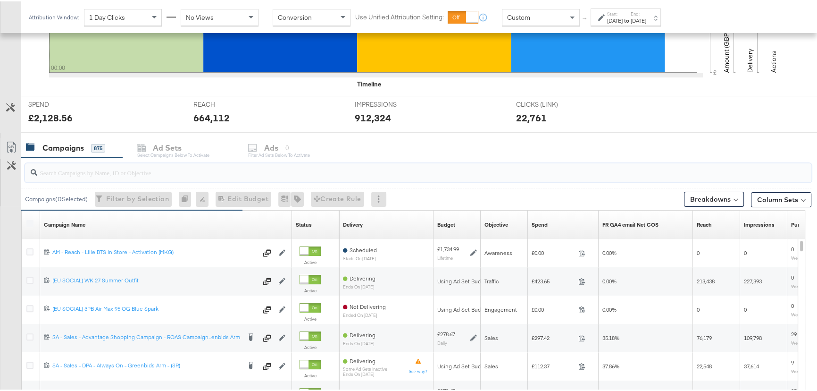
click at [78, 173] on input "search" at bounding box center [388, 167] width 703 height 18
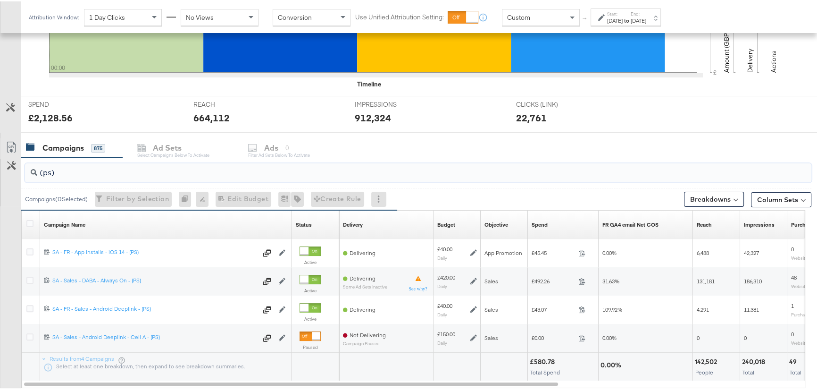
type input "(ps)"
click at [538, 155] on div "Campaigns 875 Ad Sets Select Campaigns below to activate Ads 0 Filter Ad Sets b…" at bounding box center [422, 146] width 802 height 20
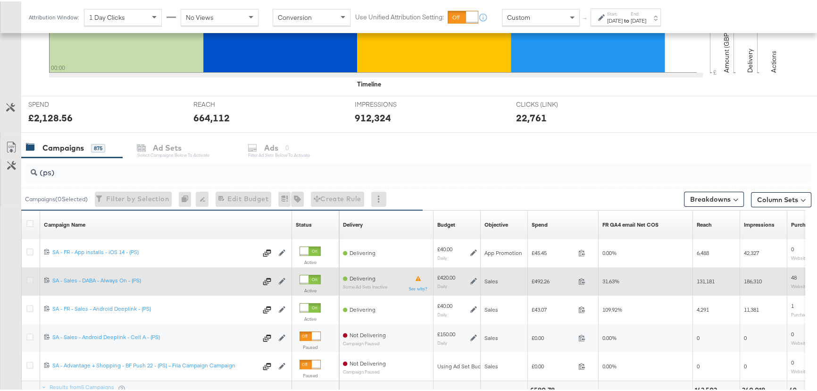
click at [32, 278] on icon at bounding box center [29, 278] width 7 height 7
click at [0, 0] on input "checkbox" at bounding box center [0, 0] width 0 height 0
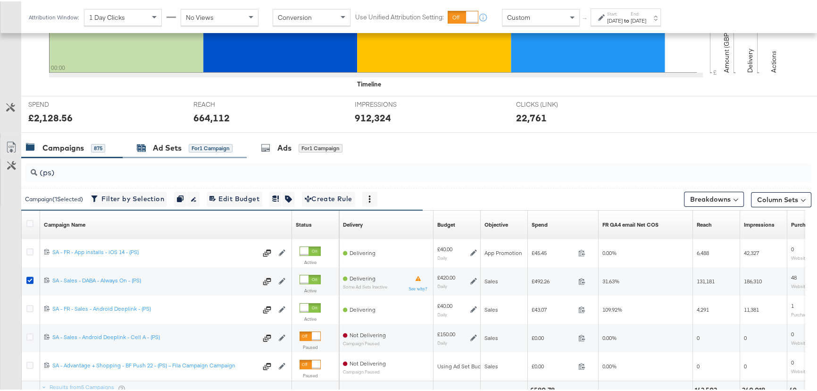
click at [170, 148] on div "Ad Sets" at bounding box center [167, 146] width 29 height 11
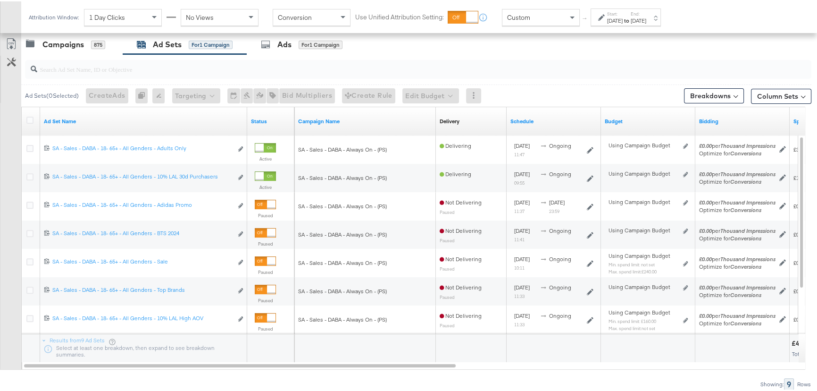
scroll to position [425, 0]
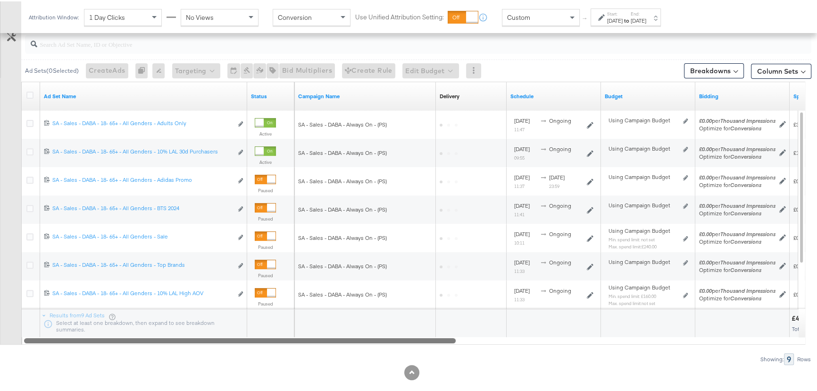
drag, startPoint x: 444, startPoint y: 335, endPoint x: 397, endPoint y: 347, distance: 48.1
click at [397, 347] on div "Ad Sets ( 0 Selected) Create Ads At least one ad set must be selected 0 Rename …" at bounding box center [405, 195] width 811 height 335
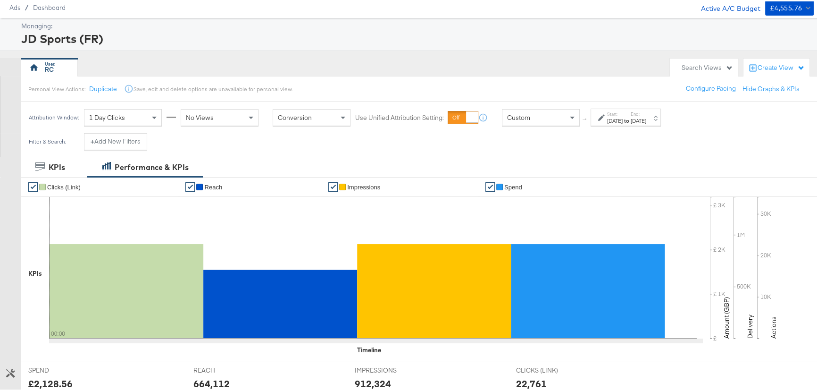
scroll to position [0, 0]
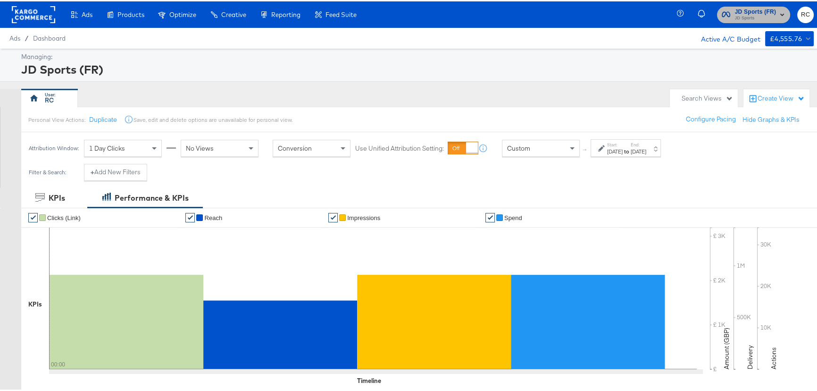
click at [736, 16] on span "JD Sports" at bounding box center [756, 17] width 42 height 8
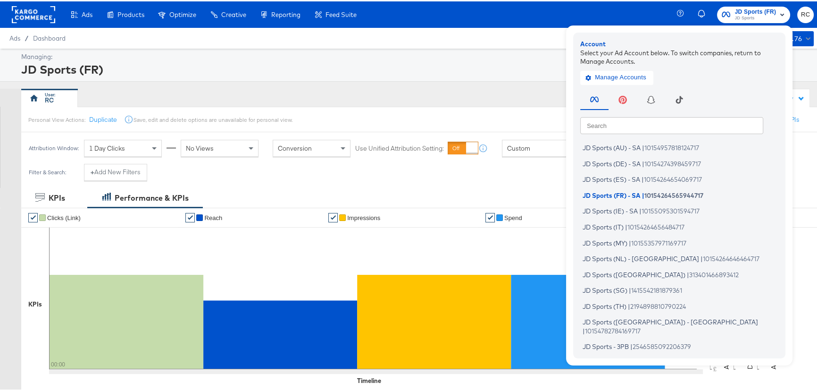
click at [675, 133] on div "Search Search JD Sports (AU) - SA | 10154957818124717 JD Sports (DE) - SA | 101…" at bounding box center [681, 217] width 203 height 264
click at [674, 132] on input "text" at bounding box center [671, 123] width 183 height 17
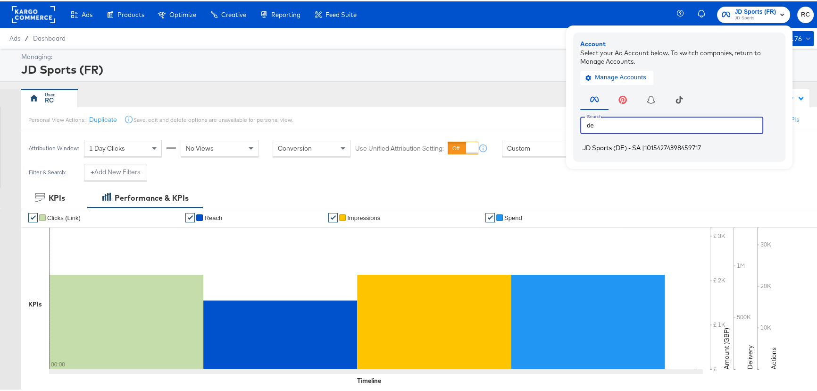
type input "de"
click at [623, 149] on span "JD Sports (DE) - SA" at bounding box center [612, 146] width 58 height 8
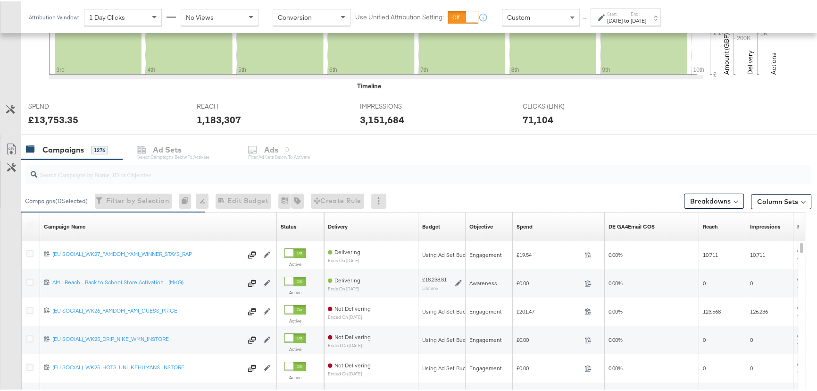
scroll to position [251, 0]
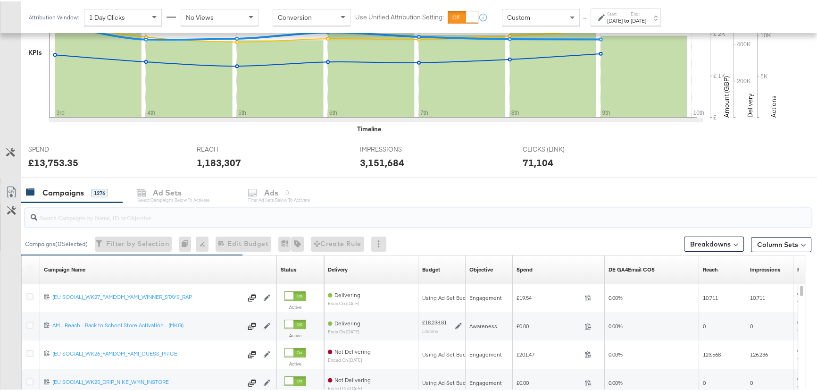
click at [75, 213] on input "search" at bounding box center [388, 212] width 703 height 18
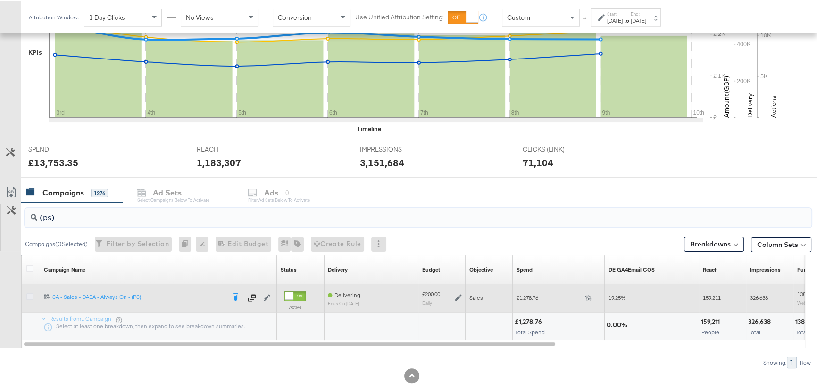
type input "(ps)"
click at [31, 294] on icon at bounding box center [29, 295] width 7 height 7
click at [0, 0] on input "checkbox" at bounding box center [0, 0] width 0 height 0
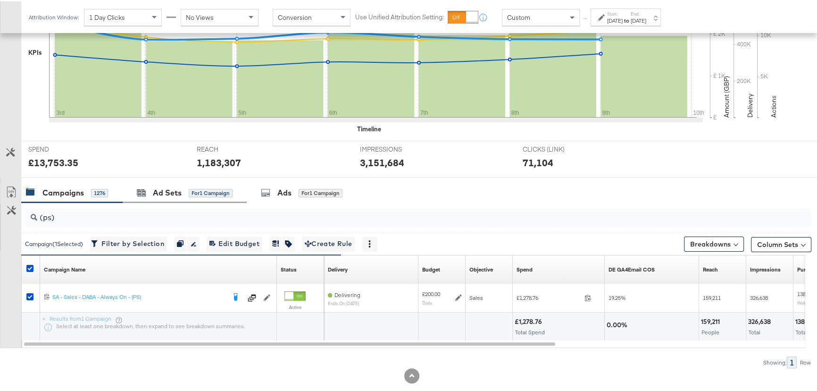
click at [174, 200] on div "Ad Sets for 1 Campaign" at bounding box center [185, 191] width 124 height 20
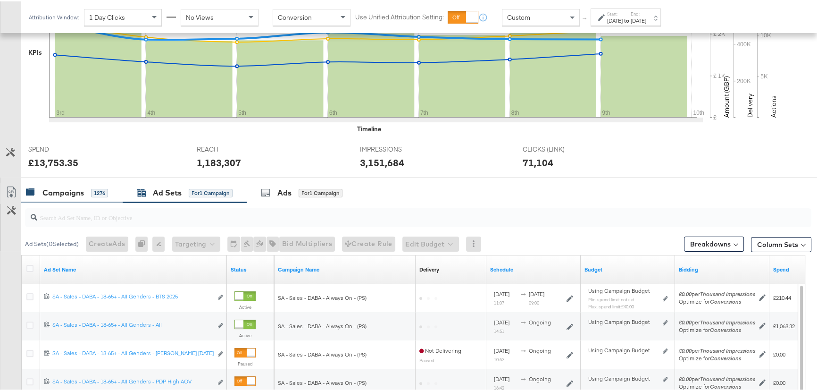
click at [72, 190] on div "Campaigns" at bounding box center [63, 191] width 42 height 11
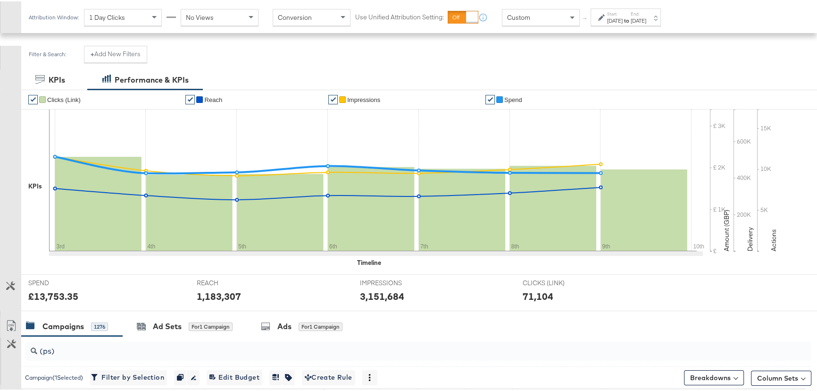
scroll to position [268, 0]
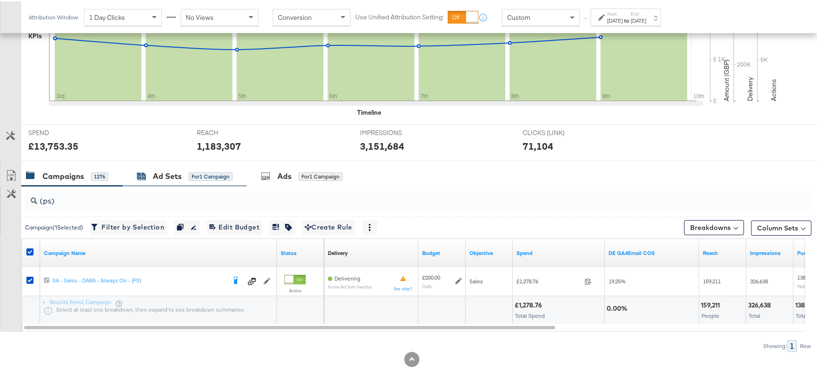
click at [171, 169] on div "Ad Sets" at bounding box center [167, 174] width 29 height 11
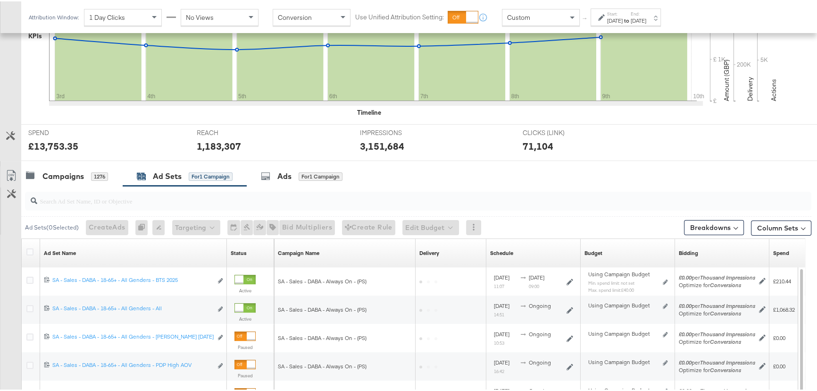
click at [631, 17] on strong "to" at bounding box center [627, 19] width 8 height 7
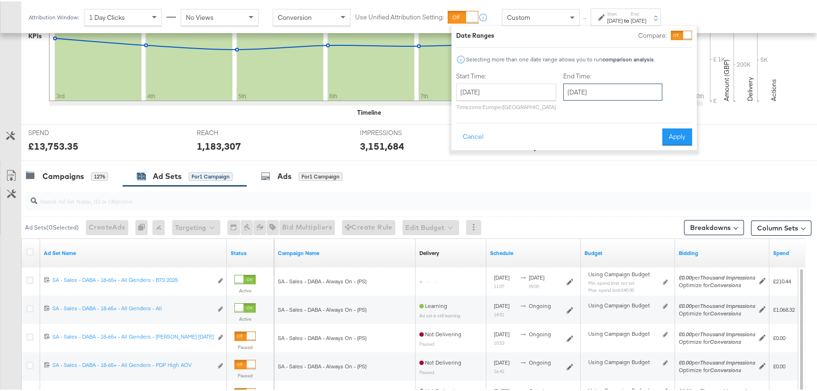
click at [612, 87] on input "[DATE]" at bounding box center [612, 90] width 99 height 17
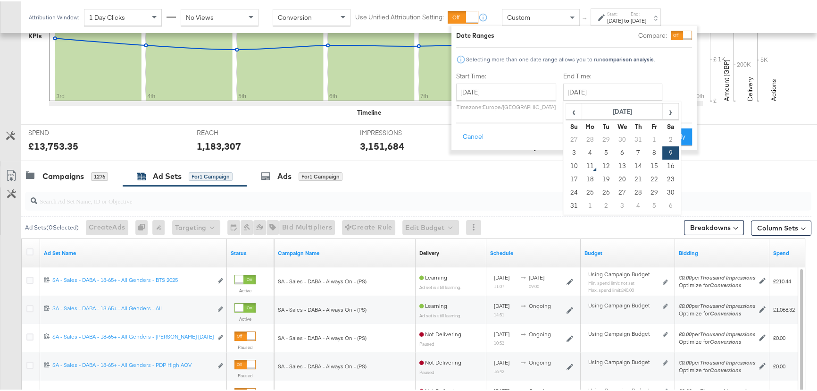
click at [444, 173] on div "Campaigns 1276 Ad Sets for 1 Campaign Ads for 1 Campaign" at bounding box center [422, 175] width 802 height 20
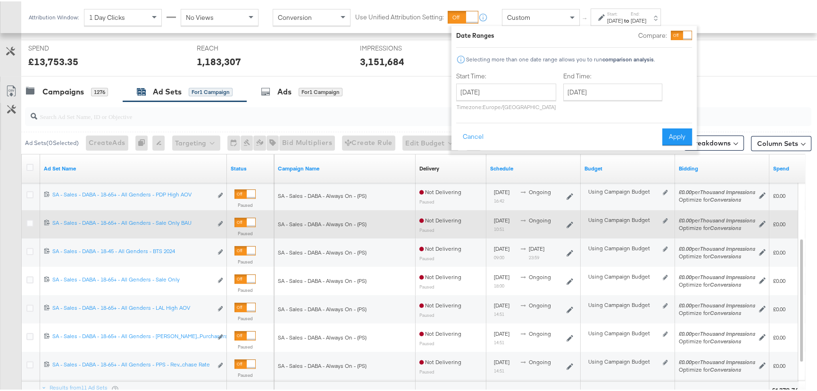
scroll to position [396, 0]
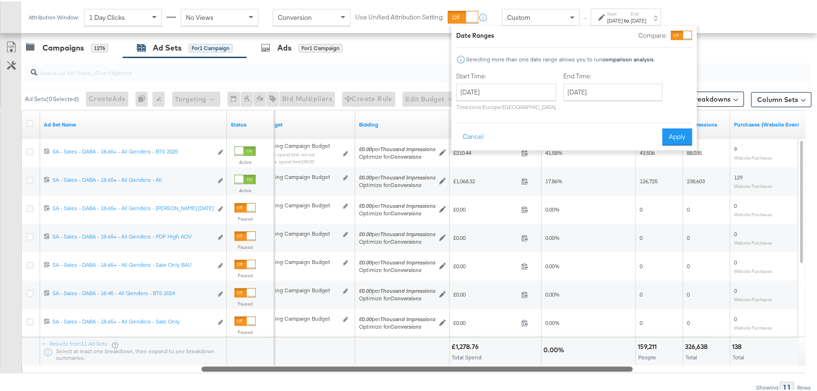
drag, startPoint x: 449, startPoint y: 366, endPoint x: 630, endPoint y: 372, distance: 180.8
click at [629, 376] on div "Ad Sets ( 0 Selected) Create Ads At least one ad set must be selected 0 Rename …" at bounding box center [405, 223] width 811 height 335
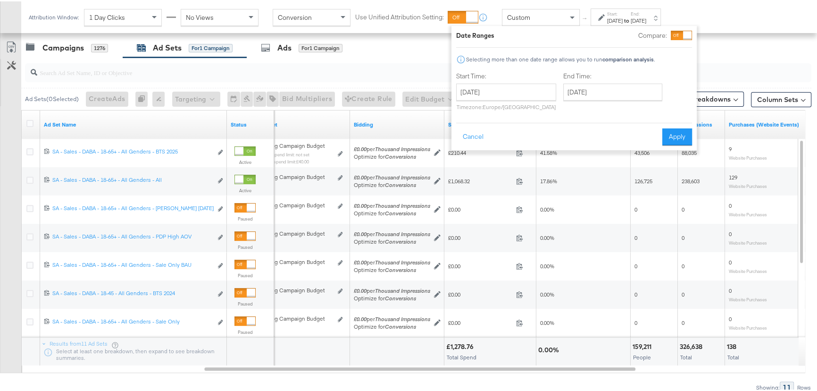
click at [646, 16] on div "[DATE]" at bounding box center [639, 20] width 16 height 8
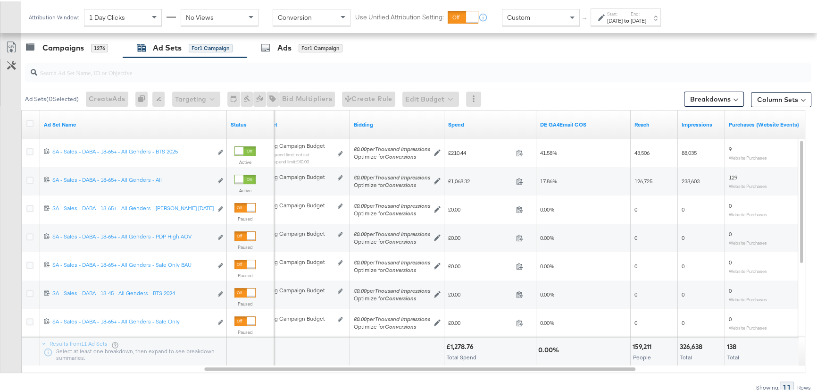
click at [623, 17] on div "[DATE]" at bounding box center [615, 20] width 16 height 8
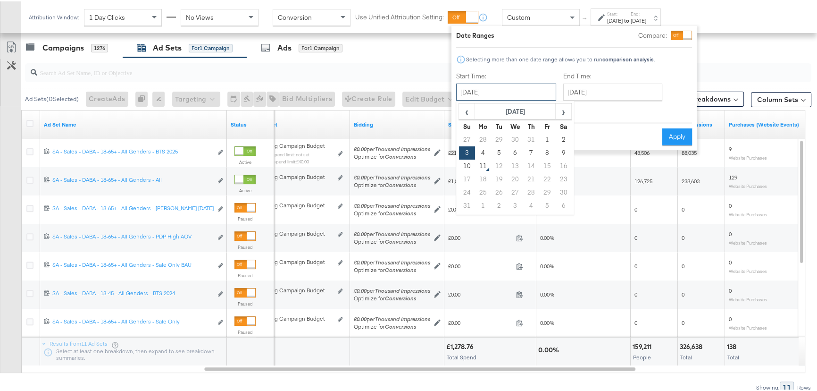
click at [524, 86] on input "[DATE]" at bounding box center [506, 90] width 100 height 17
click at [515, 149] on td "6" at bounding box center [515, 151] width 16 height 13
type input "[DATE]"
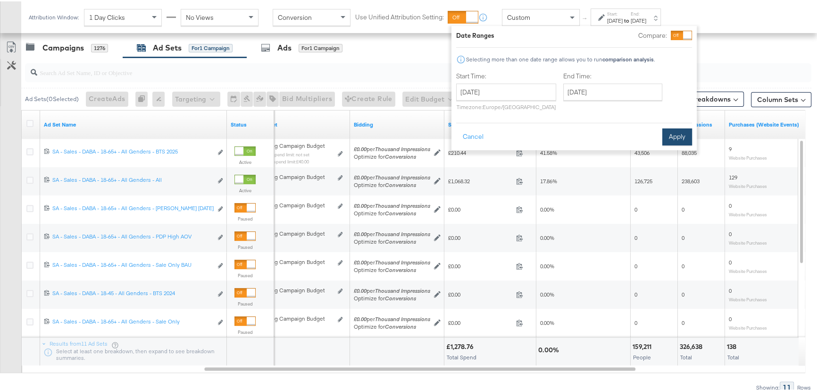
click at [679, 134] on button "Apply" at bounding box center [677, 135] width 30 height 17
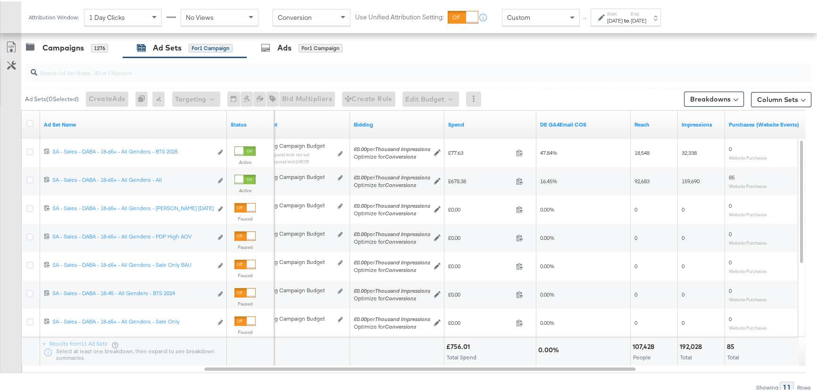
click at [71, 96] on div "Ad Sets ( 0 Selected)" at bounding box center [52, 97] width 54 height 8
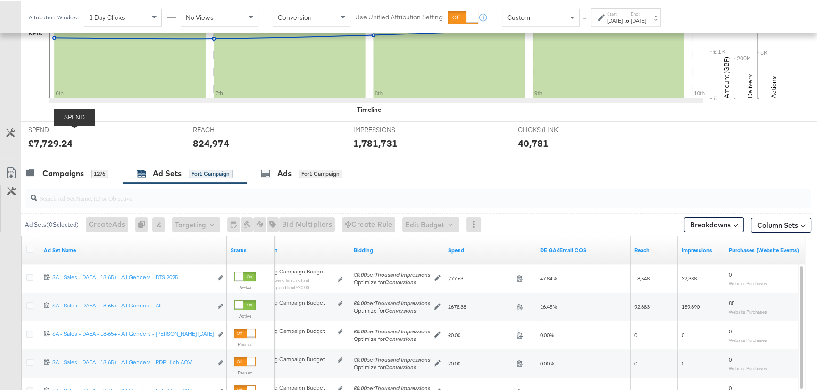
scroll to position [268, 0]
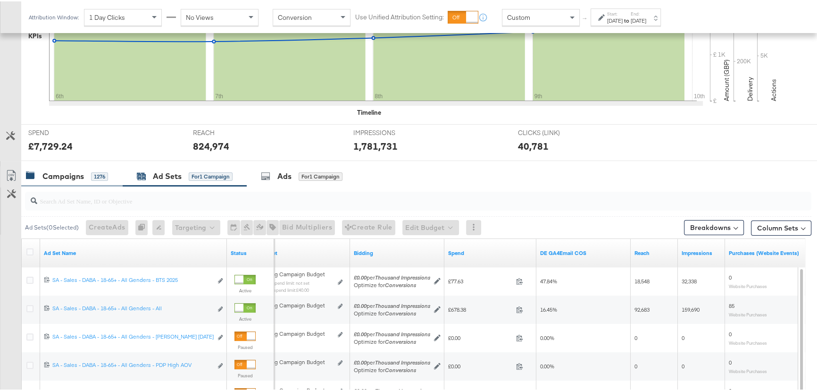
click at [68, 175] on div "Campaigns" at bounding box center [63, 174] width 42 height 11
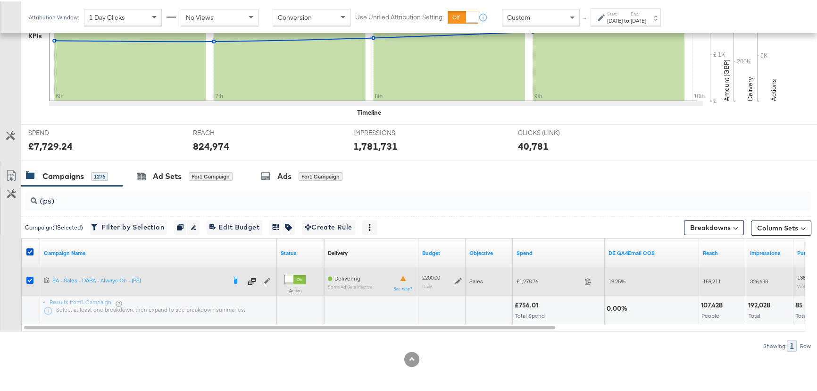
click at [31, 278] on icon at bounding box center [29, 278] width 7 height 7
click at [0, 0] on input "checkbox" at bounding box center [0, 0] width 0 height 0
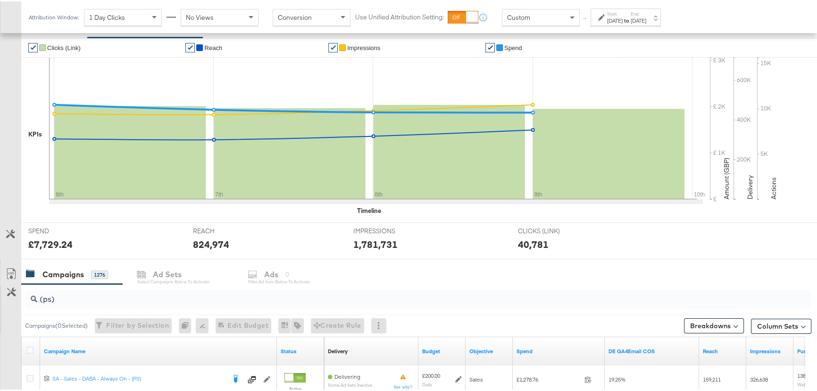
scroll to position [0, 0]
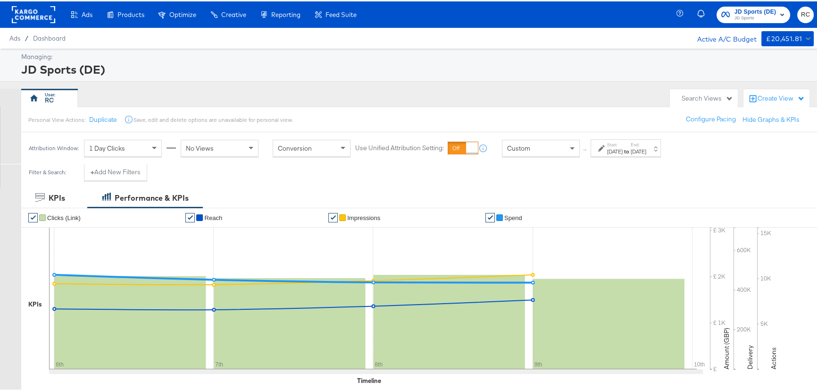
click at [646, 146] on div "[DATE]" at bounding box center [639, 150] width 16 height 8
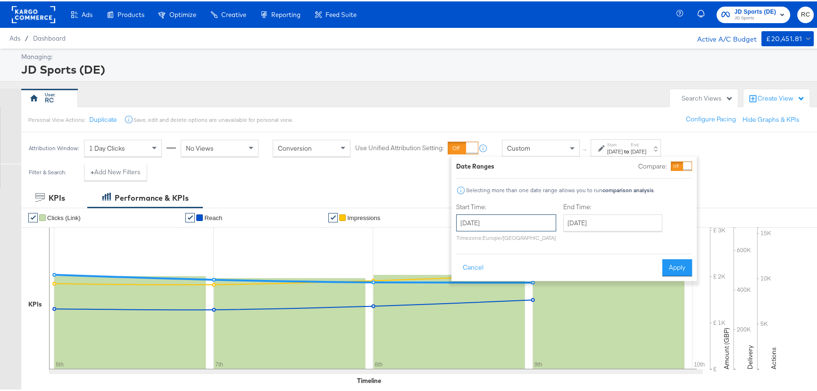
click at [486, 223] on input "[DATE]" at bounding box center [506, 221] width 100 height 17
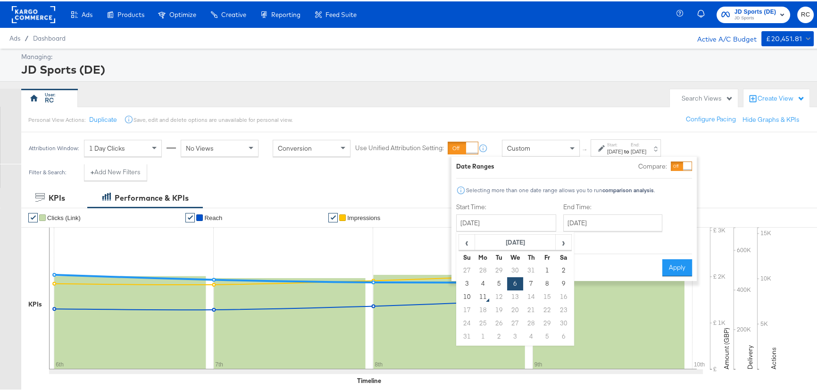
click at [466, 278] on td "3" at bounding box center [467, 281] width 16 height 13
type input "[DATE]"
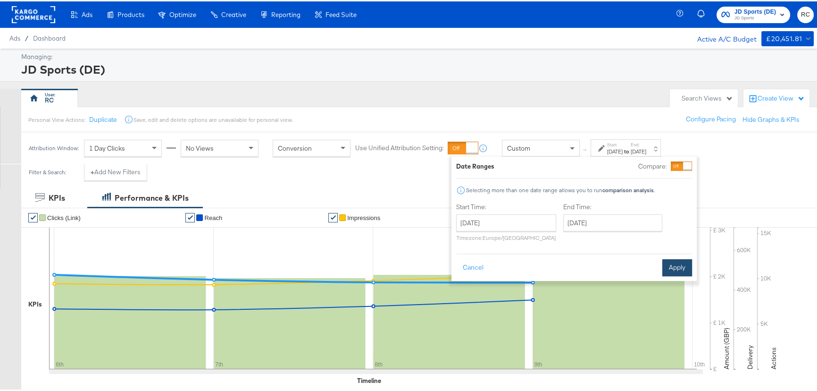
click at [670, 263] on button "Apply" at bounding box center [677, 266] width 30 height 17
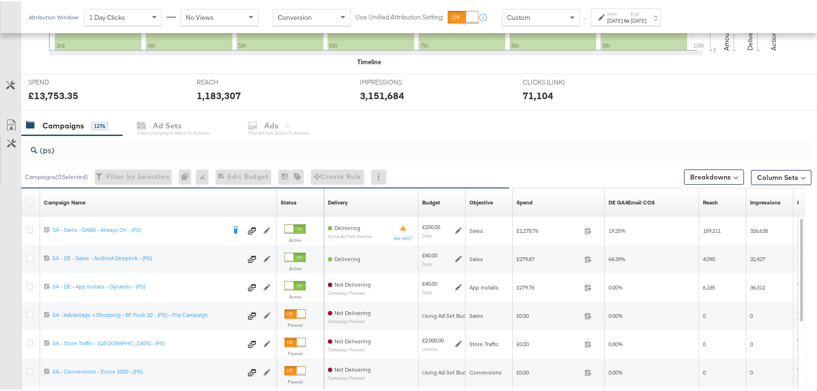
scroll to position [339, 0]
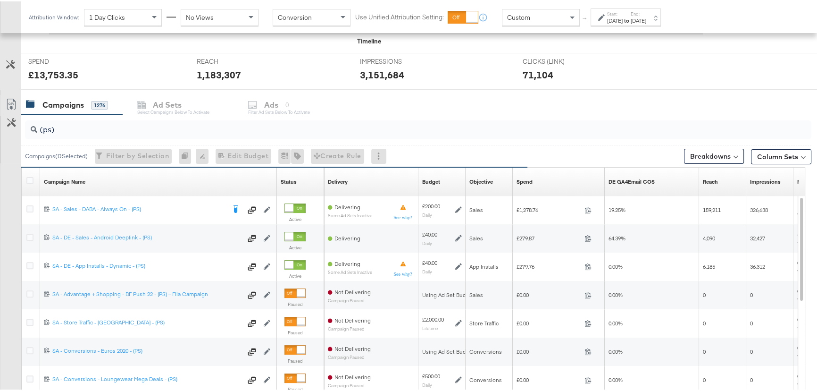
click at [659, 24] on div "Start: [DATE] to End: [DATE]" at bounding box center [626, 15] width 70 height 17
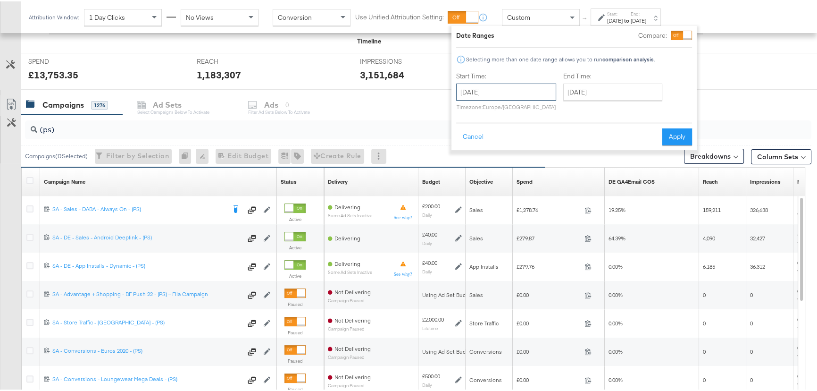
drag, startPoint x: 518, startPoint y: 99, endPoint x: 517, endPoint y: 104, distance: 5.7
click at [517, 99] on input "[DATE]" at bounding box center [506, 90] width 100 height 17
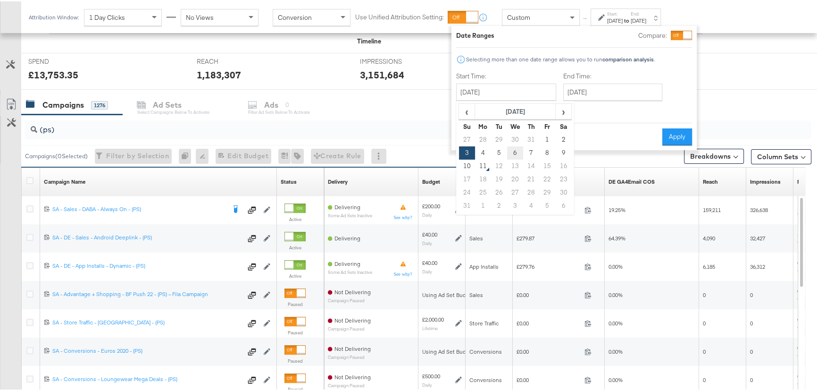
click at [516, 149] on td "6" at bounding box center [515, 151] width 16 height 13
type input "[DATE]"
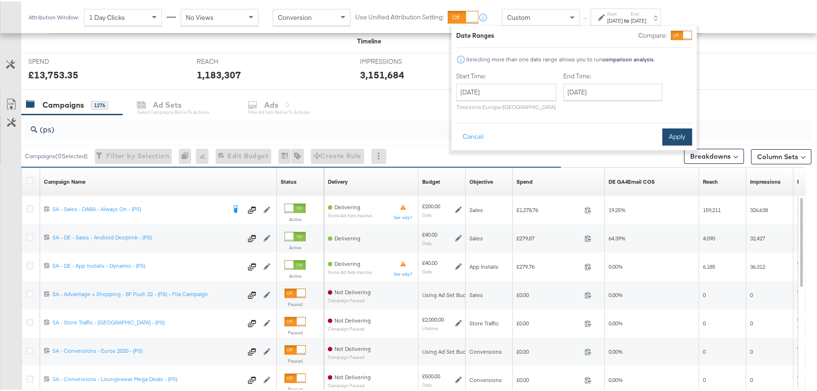
click at [681, 135] on button "Apply" at bounding box center [677, 135] width 30 height 17
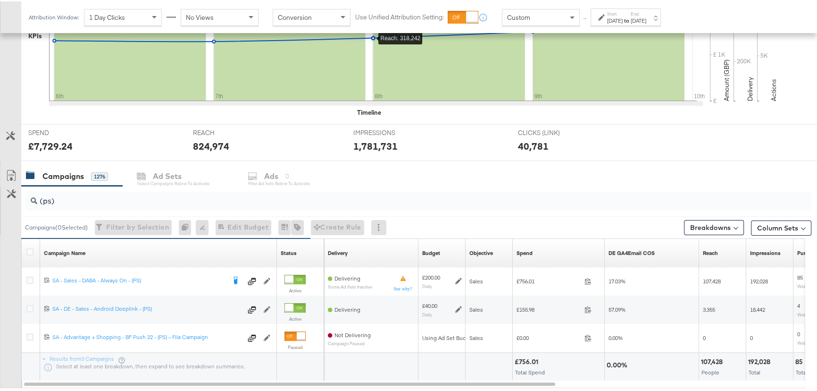
scroll to position [325, 0]
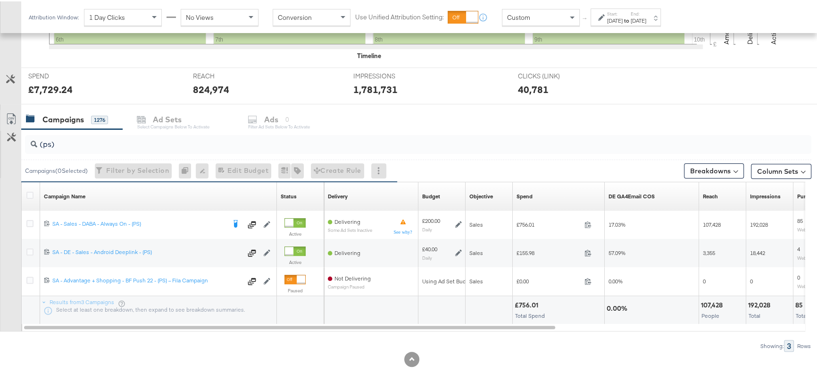
click at [531, 362] on div at bounding box center [411, 357] width 823 height 15
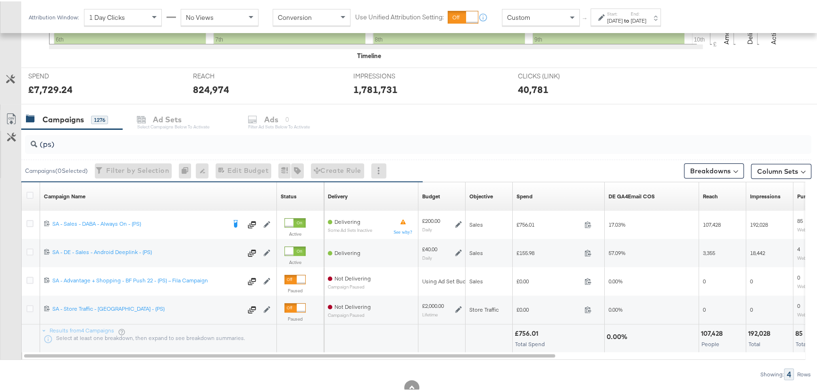
scroll to position [339, 0]
